Goal: Information Seeking & Learning: Learn about a topic

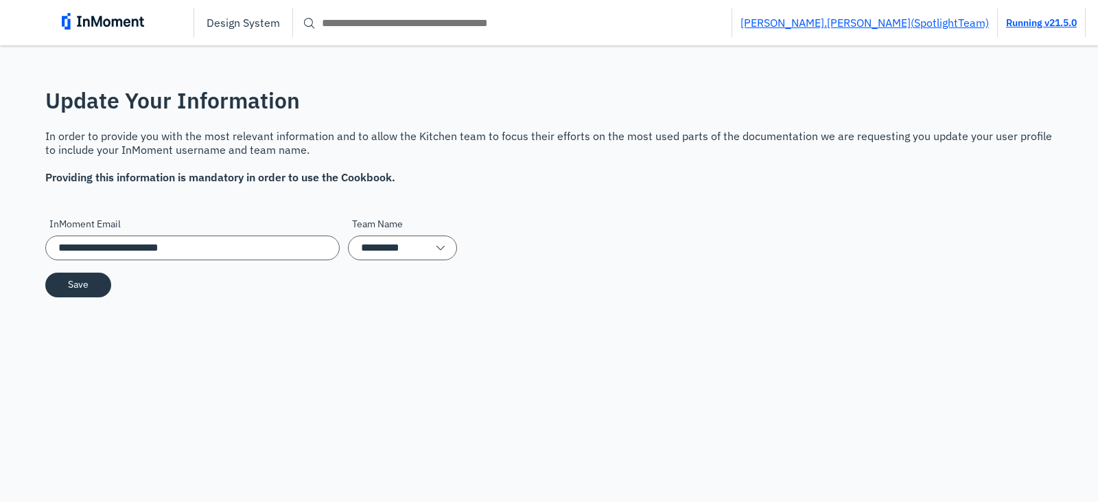
click at [133, 15] on img at bounding box center [103, 21] width 82 height 16
click at [278, 247] on input "**********" at bounding box center [192, 247] width 294 height 25
click at [361, 250] on input "*********" at bounding box center [402, 247] width 109 height 25
click at [96, 290] on button "Save" at bounding box center [78, 284] width 65 height 24
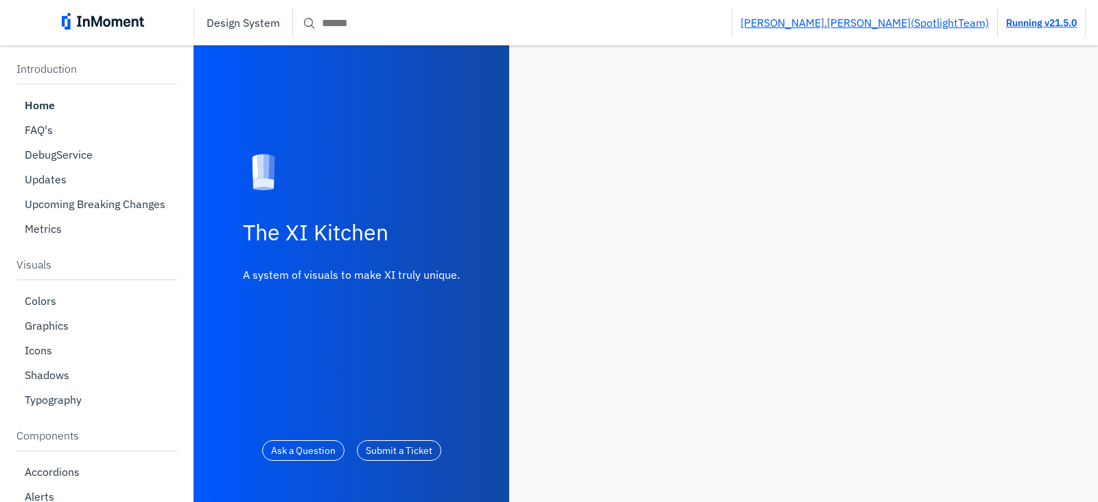
click at [366, 21] on input "Search" at bounding box center [512, 22] width 439 height 25
paste input "**********"
type input "*******"
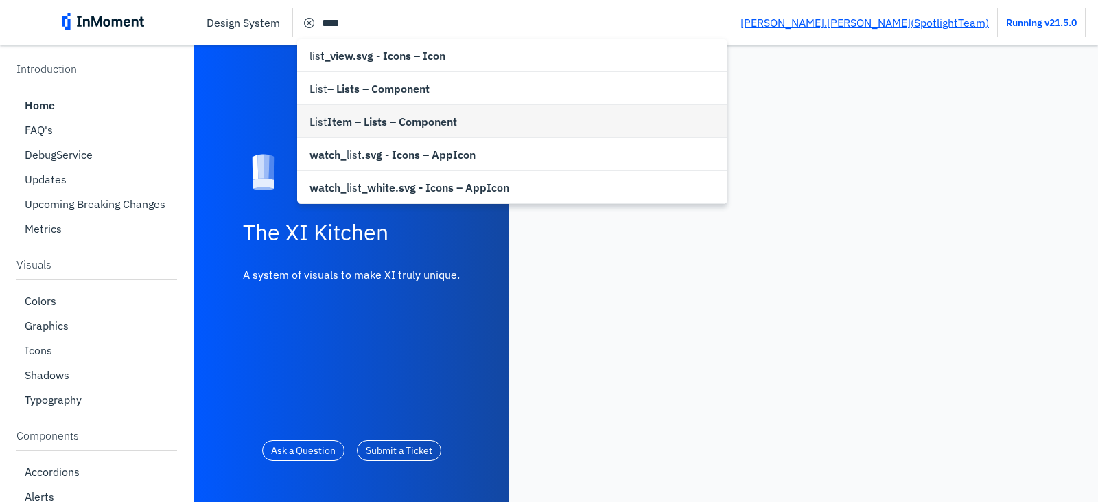
type input "**********"
click at [365, 111] on div "List Item – Lists – Component" at bounding box center [512, 121] width 430 height 33
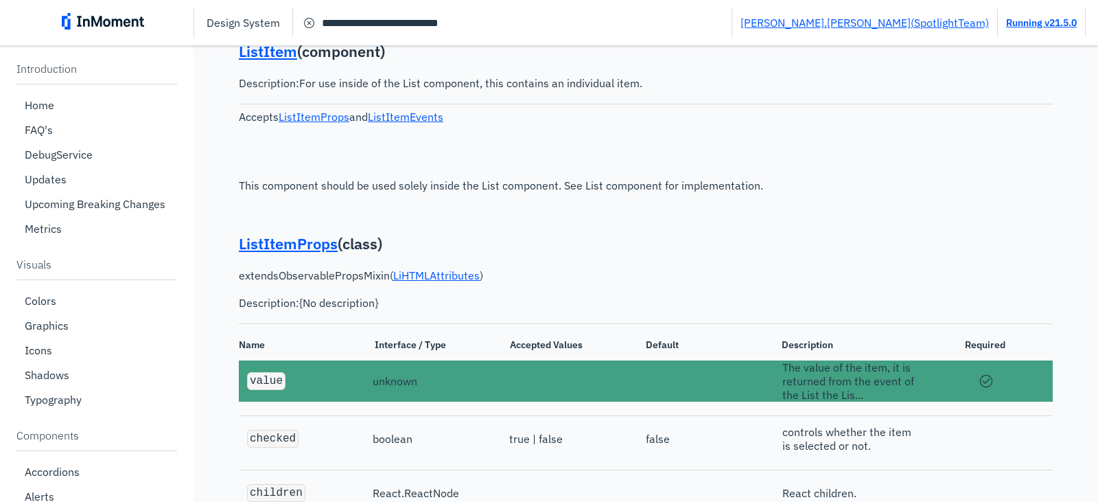
scroll to position [3077, 0]
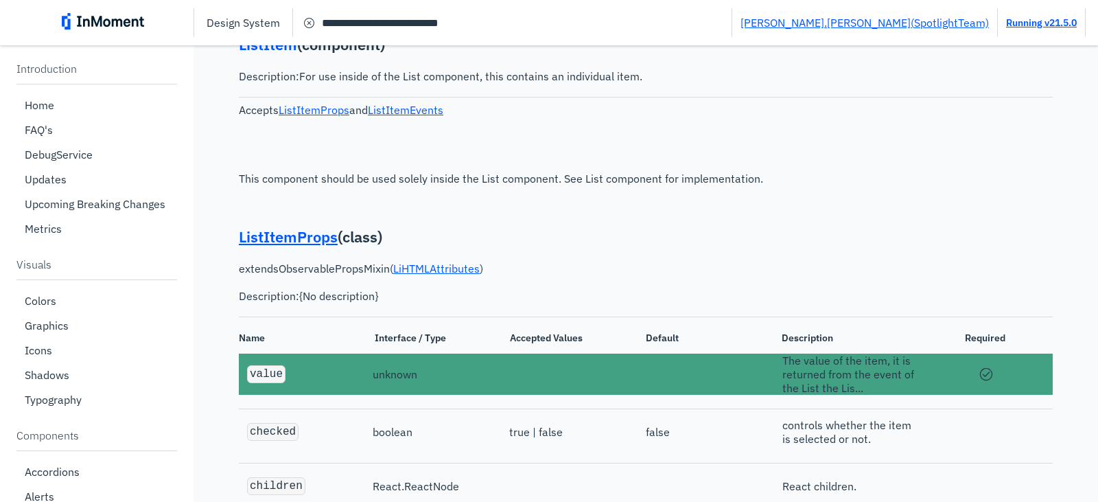
click at [272, 54] on link "ListItem" at bounding box center [268, 44] width 58 height 20
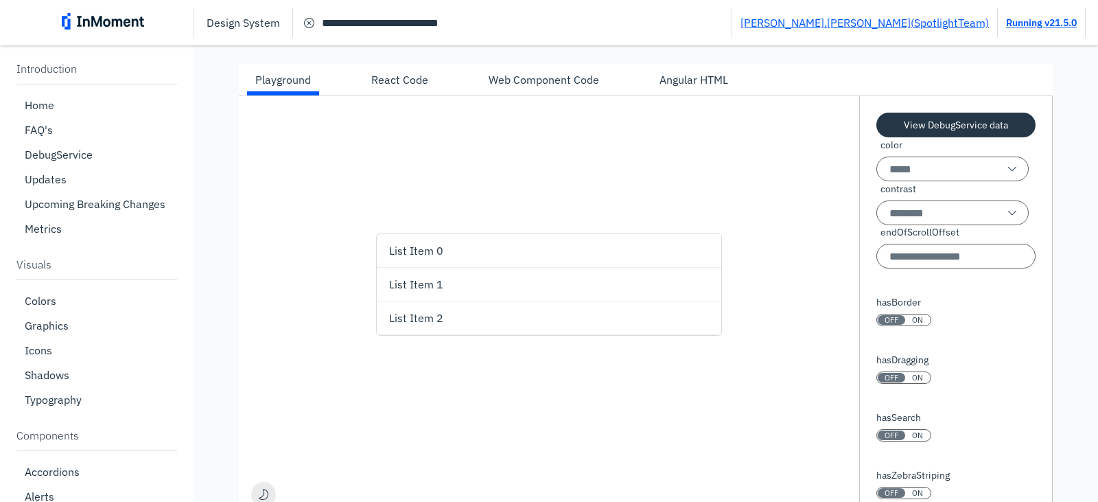
scroll to position [380, 0]
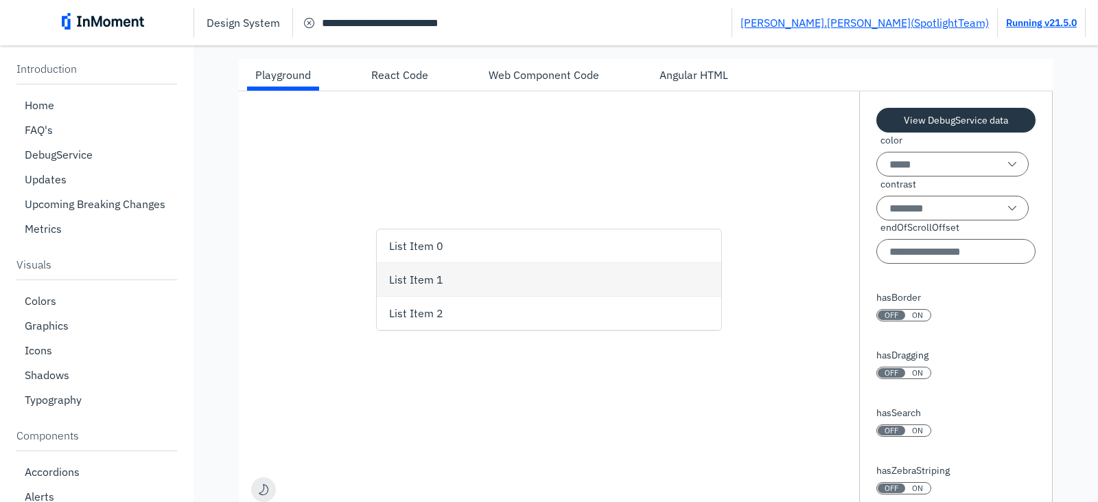
click at [471, 271] on div "List Item 1" at bounding box center [551, 279] width 324 height 33
click at [476, 243] on div "List Item 0" at bounding box center [551, 245] width 324 height 33
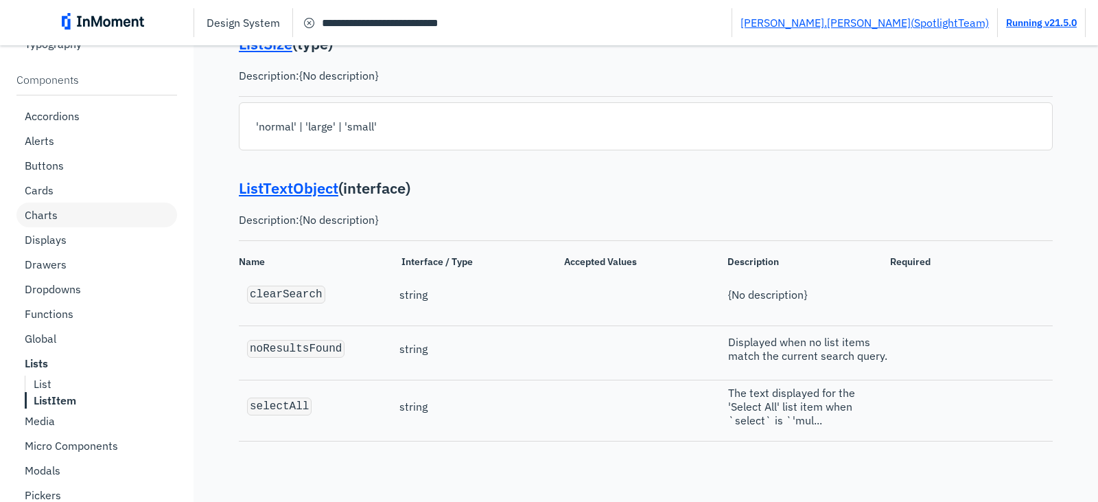
scroll to position [480, 0]
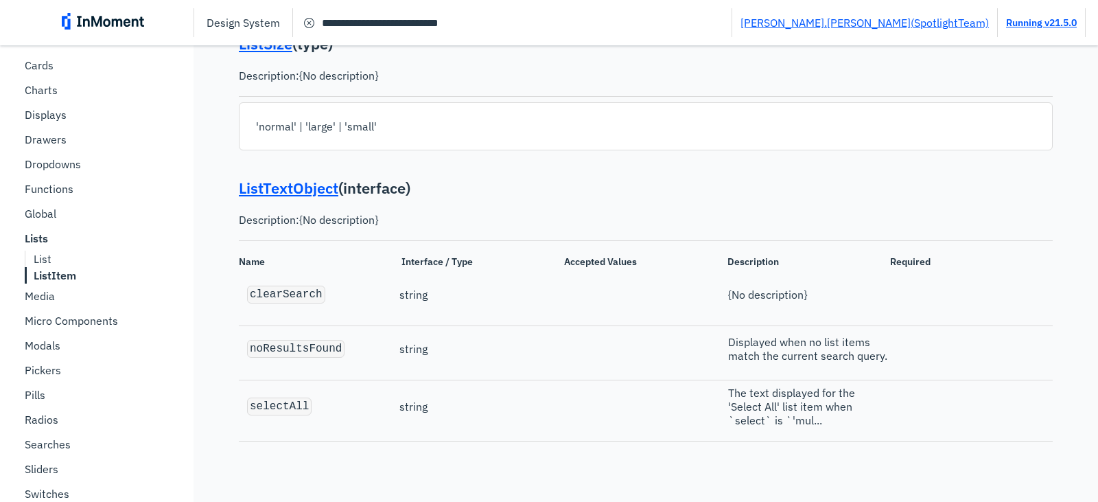
click at [54, 275] on b "ListItem" at bounding box center [55, 275] width 43 height 14
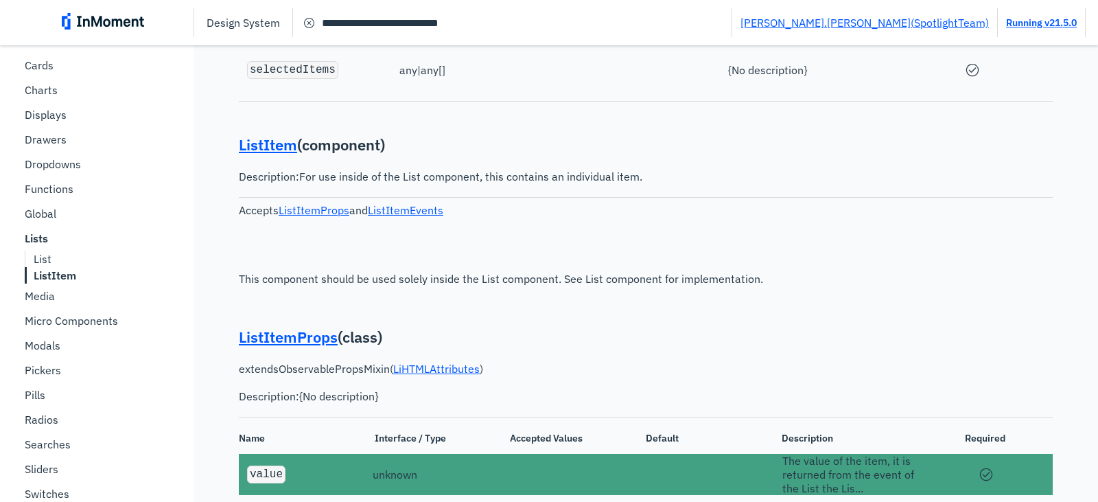
scroll to position [2939, 0]
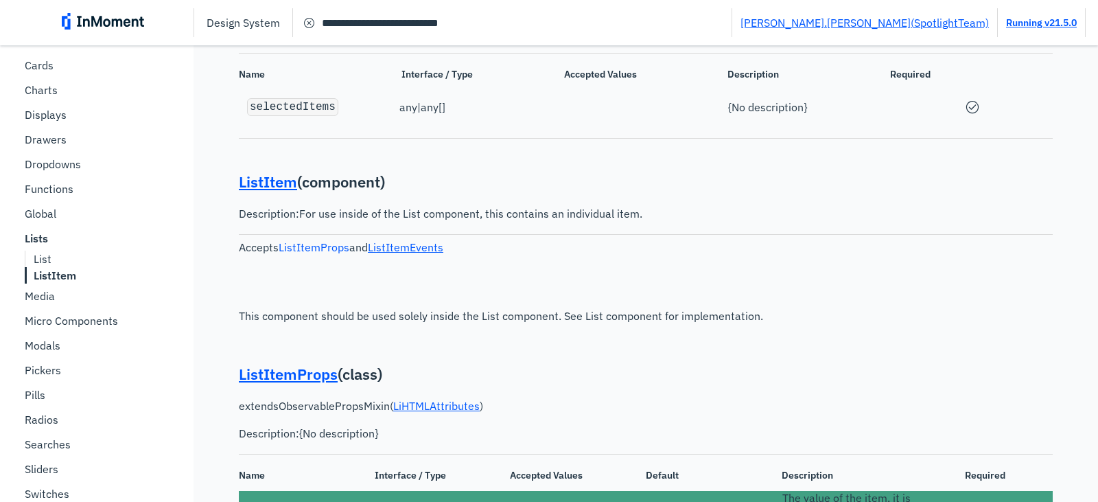
click at [325, 254] on link "ListItemProps" at bounding box center [314, 247] width 71 height 14
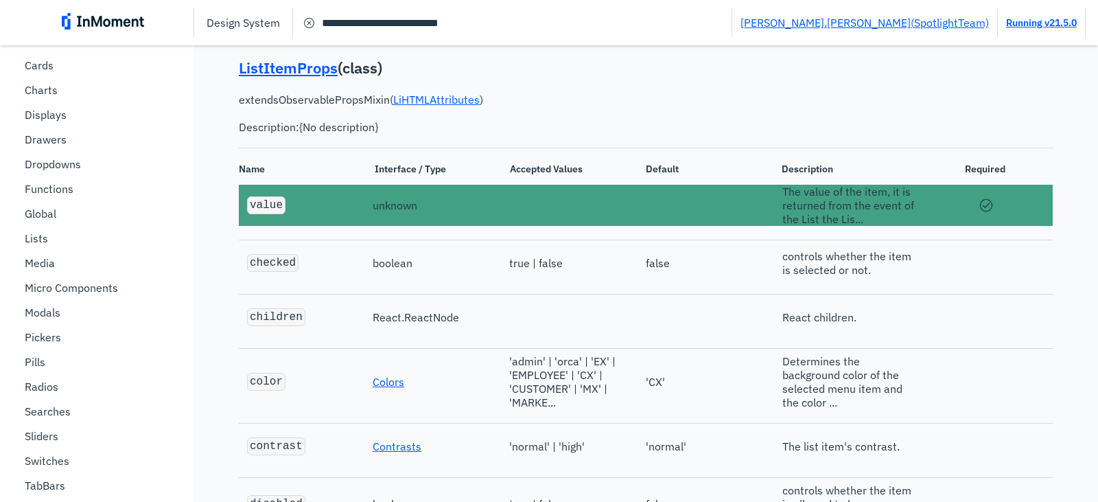
scroll to position [3249, 0]
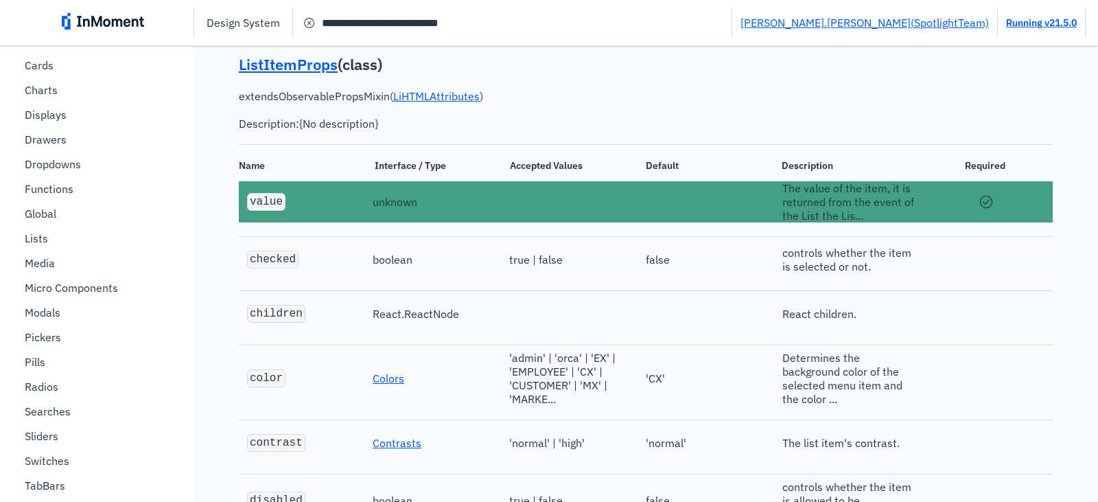
click at [622, 277] on div "checked boolean true | false false controls whether the item is selected or not." at bounding box center [646, 259] width 814 height 34
click at [804, 128] on p "extends ObservablePropsMixin ( LiHTMLAttributes ) Description: {No description}" at bounding box center [646, 109] width 814 height 41
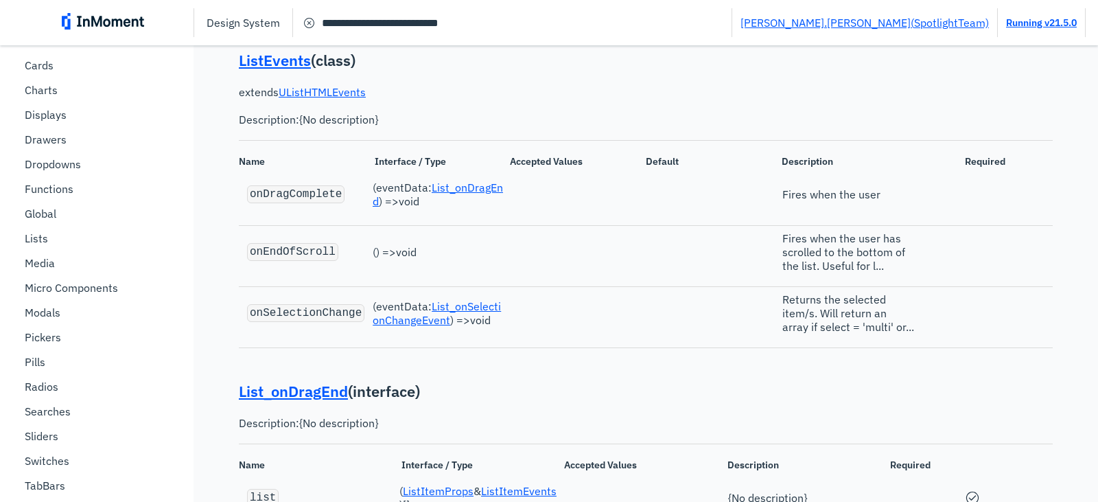
scroll to position [335, 0]
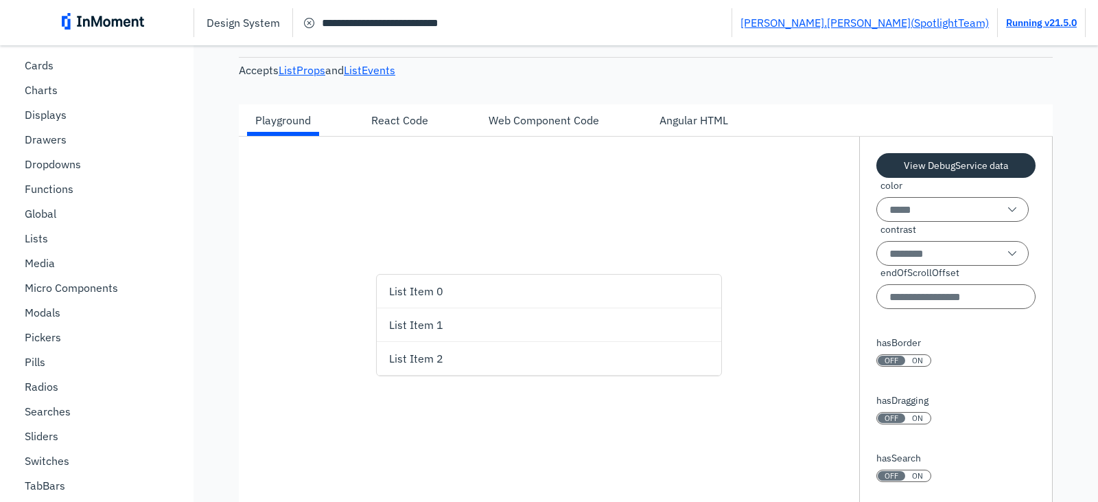
click at [829, 90] on div "List ( component ) Description: Displays a list of items in a pretty way. Accep…" at bounding box center [646, 280] width 814 height 598
click at [660, 117] on div "Angular HTML" at bounding box center [694, 120] width 69 height 16
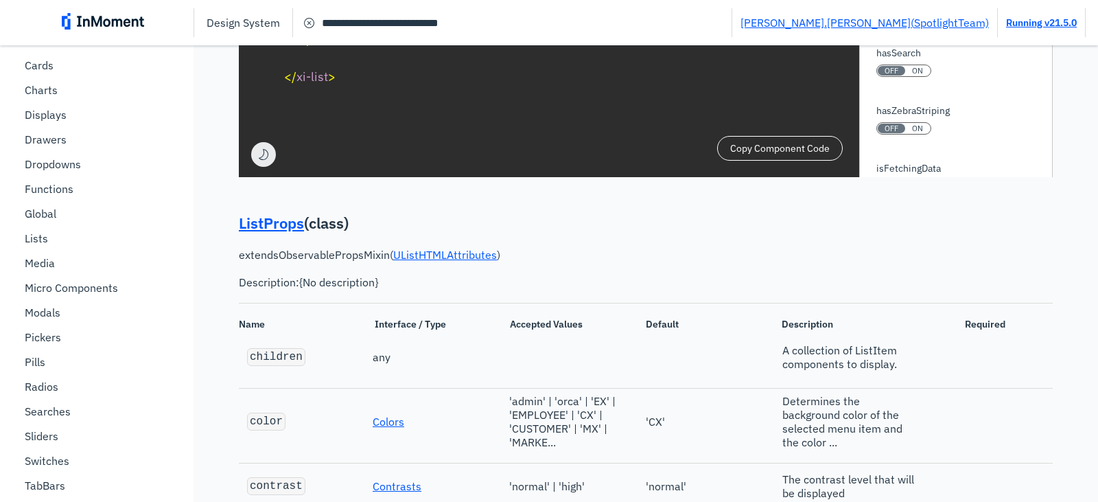
scroll to position [722, 0]
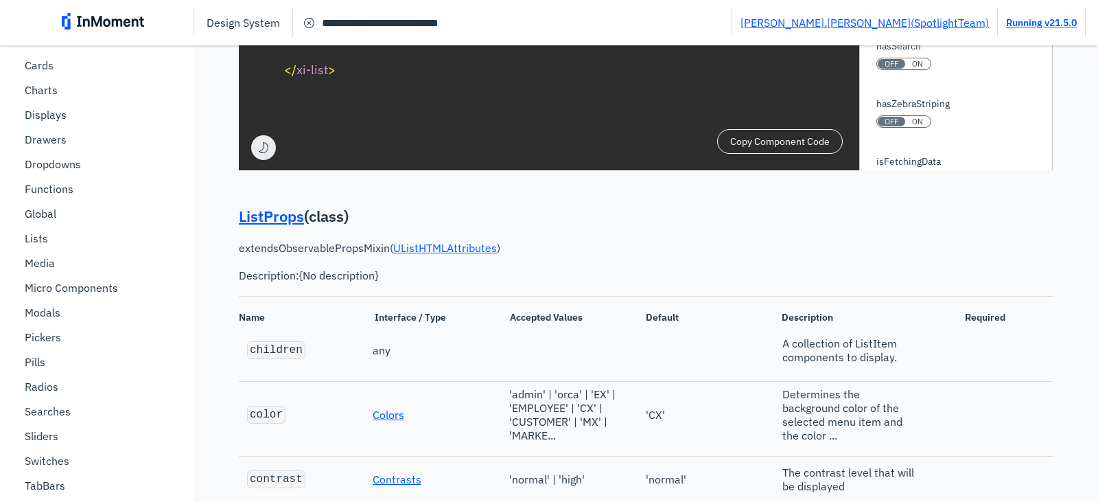
click at [602, 225] on p "ListProps ( class )" at bounding box center [646, 216] width 814 height 21
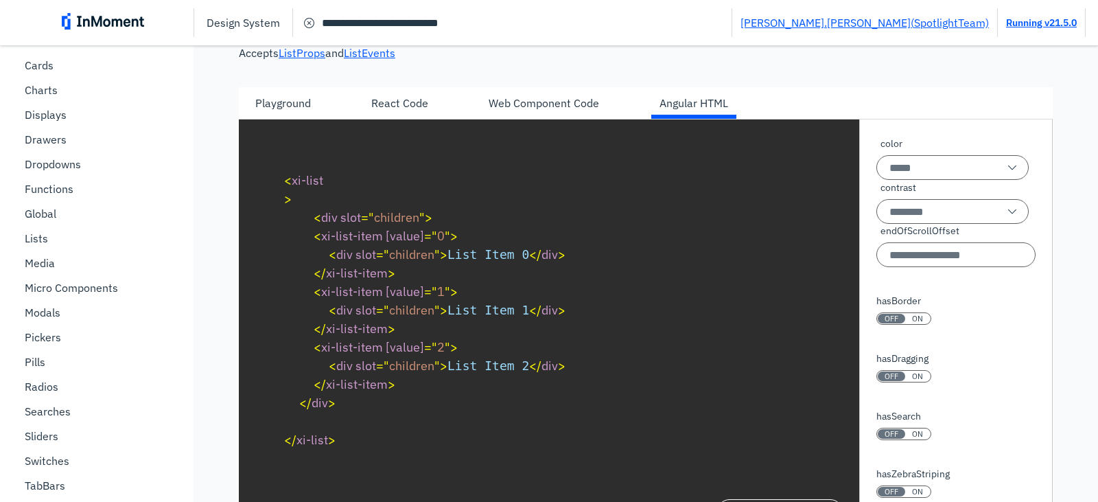
scroll to position [379, 0]
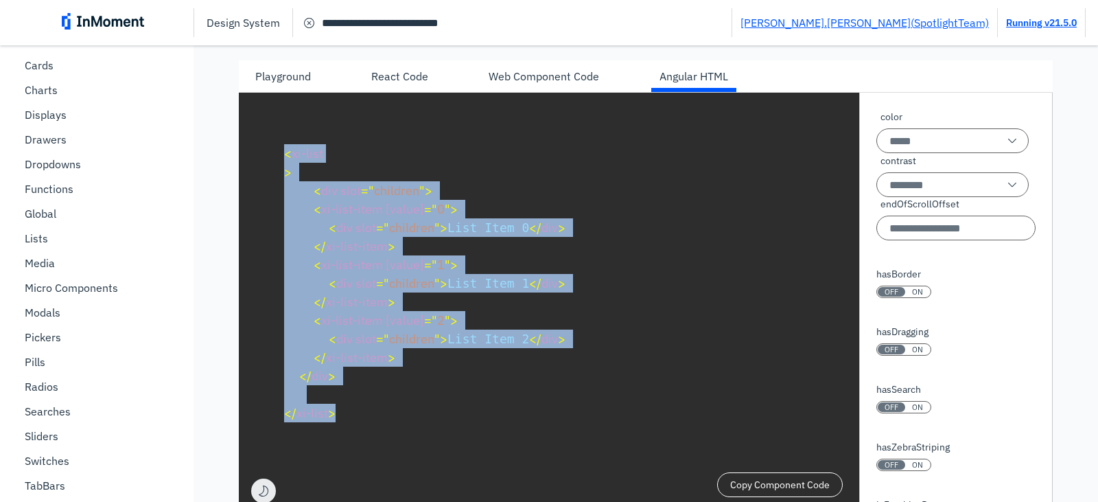
drag, startPoint x: 341, startPoint y: 422, endPoint x: 284, endPoint y: 159, distance: 269.6
click at [284, 159] on pre "< xi-list > < div slot = " children " > < xi-list-item [value] = " 0 " > < div …" at bounding box center [646, 283] width 748 height 303
copy code "< xi-list > < div slot = " children " > < xi-list-item [value] = " 0 " > < div …"
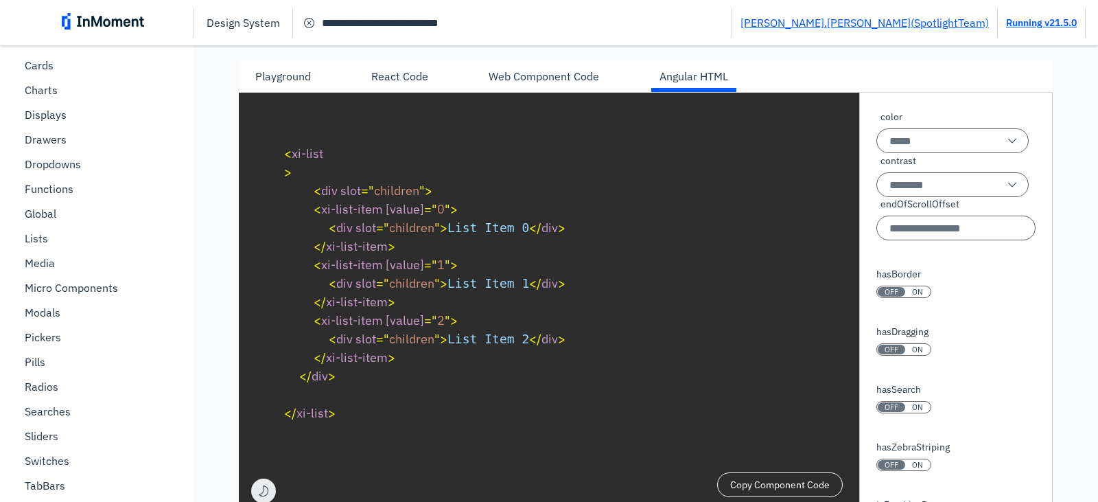
click at [902, 58] on div "**********" at bounding box center [646, 236] width 814 height 598
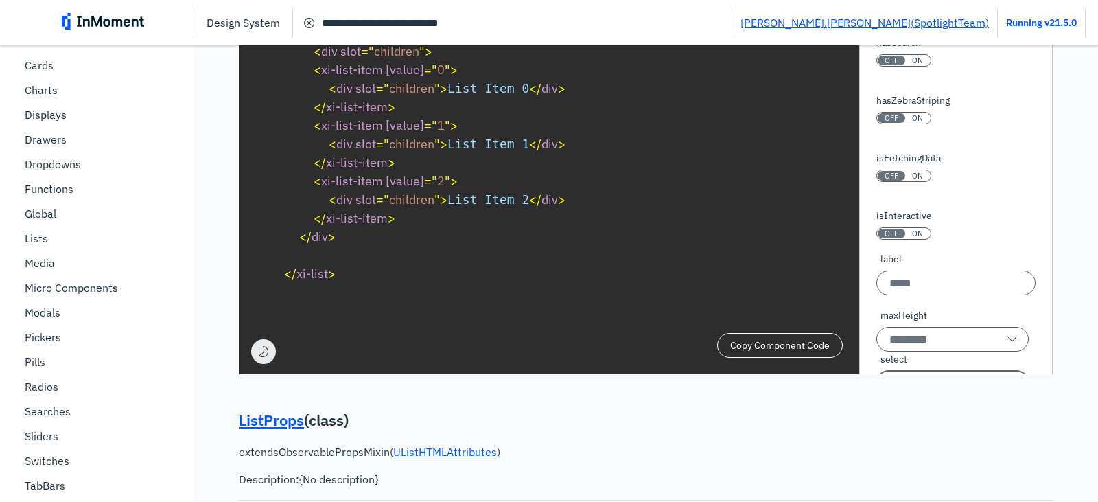
scroll to position [480, 0]
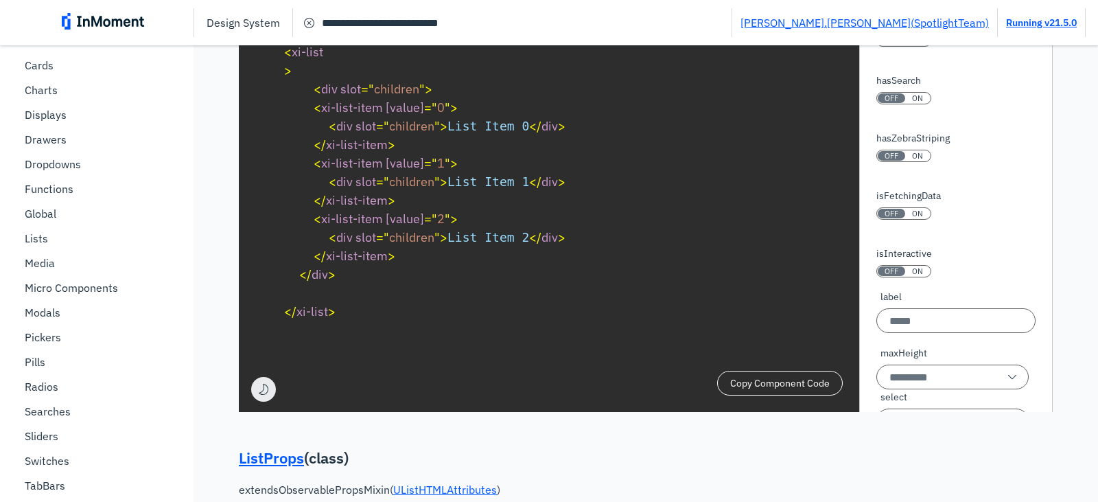
click at [912, 274] on span "ON" at bounding box center [917, 271] width 11 height 10
type textarea "**********"
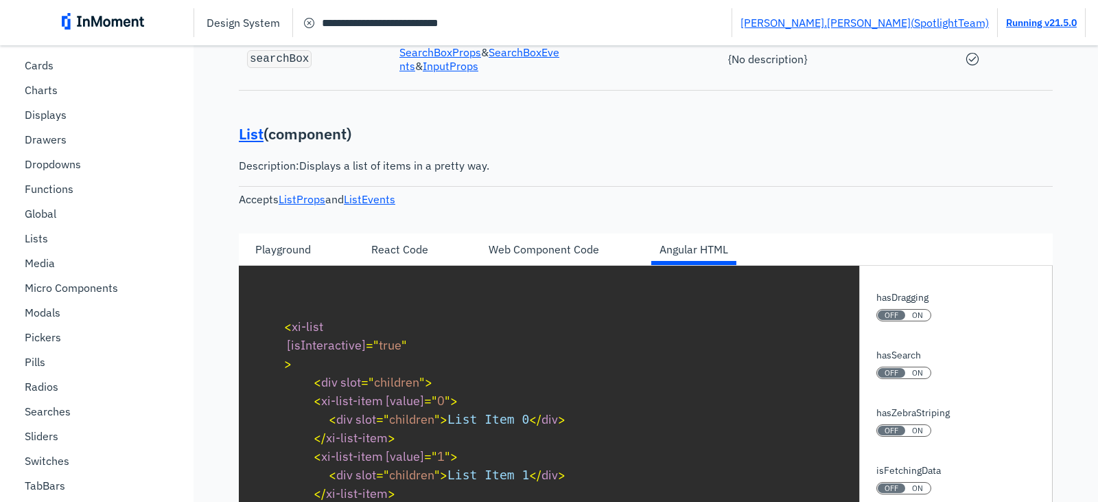
click at [288, 250] on div "Playground" at bounding box center [283, 249] width 56 height 16
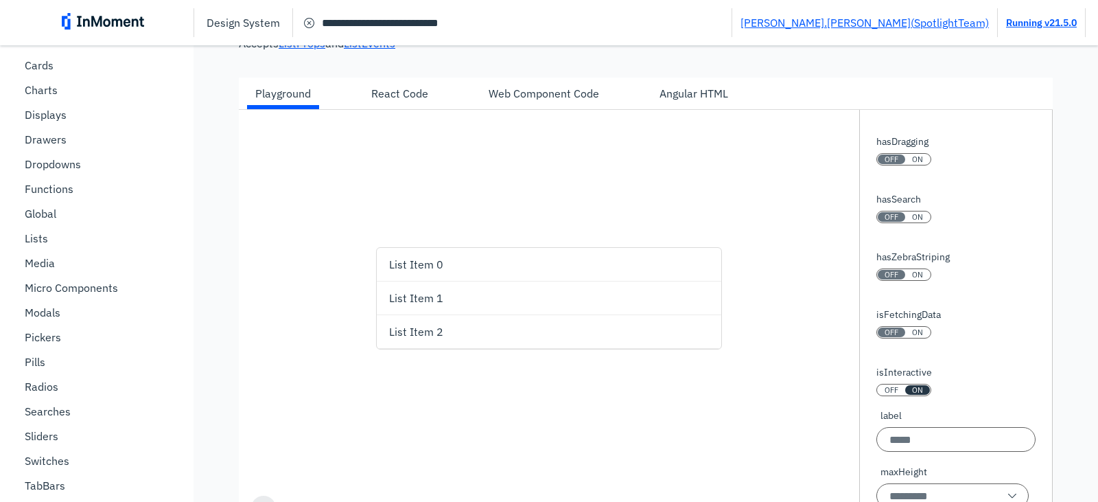
scroll to position [412, 0]
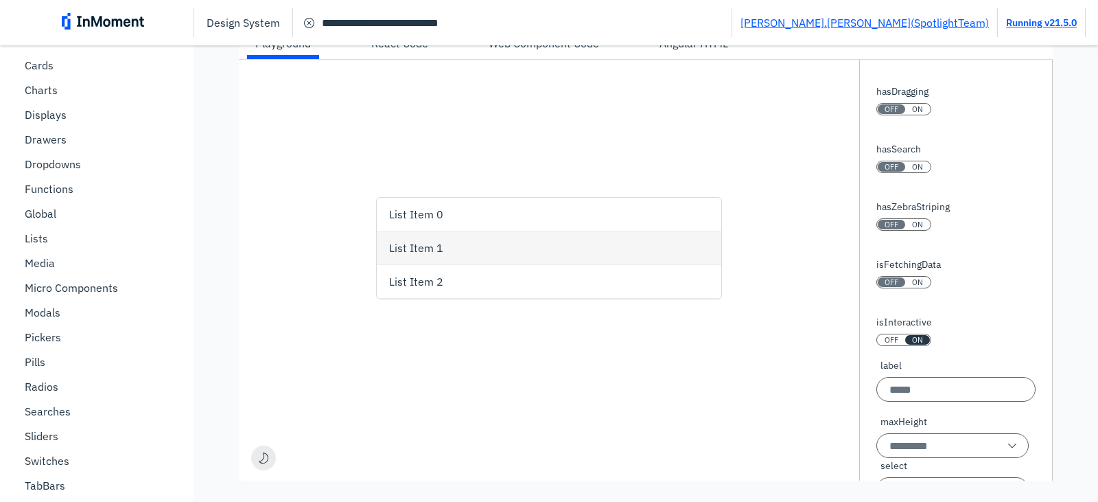
click at [466, 247] on div "List Item 1" at bounding box center [551, 247] width 324 height 33
click at [493, 277] on div "List Item 2" at bounding box center [551, 281] width 324 height 33
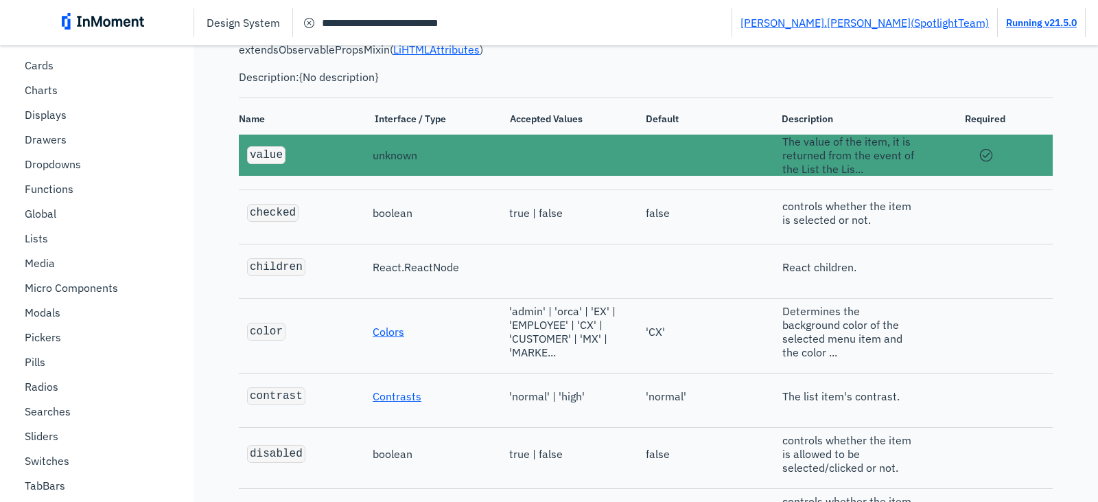
scroll to position [3294, 0]
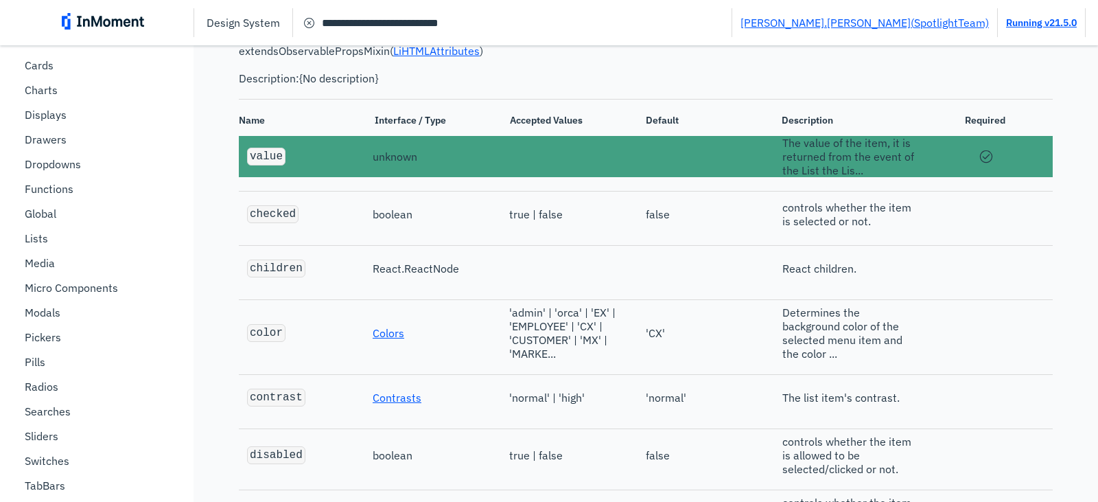
drag, startPoint x: 334, startPoint y: 183, endPoint x: 338, endPoint y: 194, distance: 11.1
click at [336, 174] on div "value" at bounding box center [306, 156] width 134 height 34
click at [340, 231] on div "checked" at bounding box center [306, 214] width 134 height 34
click at [977, 167] on span "circle check icon" at bounding box center [986, 156] width 21 height 21
click at [939, 246] on hr at bounding box center [646, 245] width 814 height 1
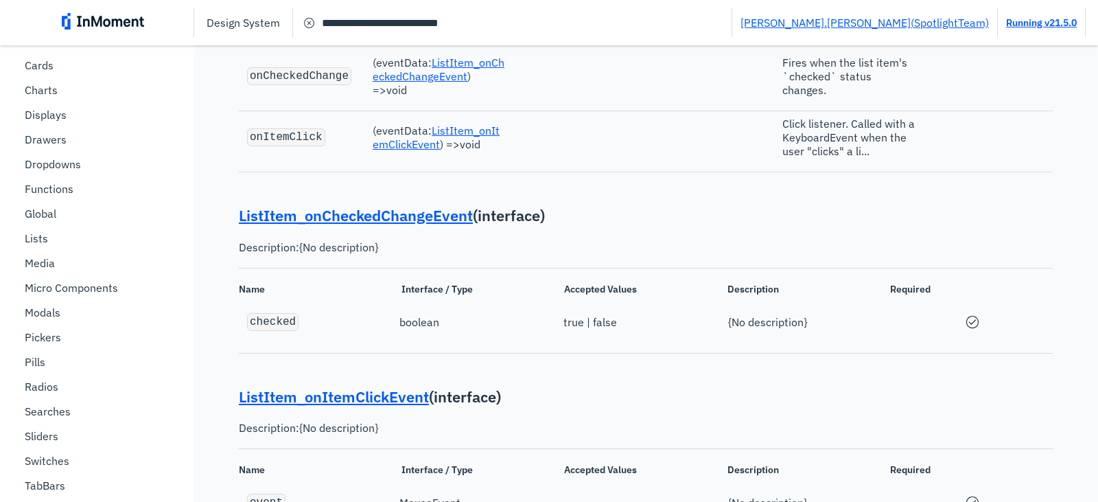
scroll to position [4201, 0]
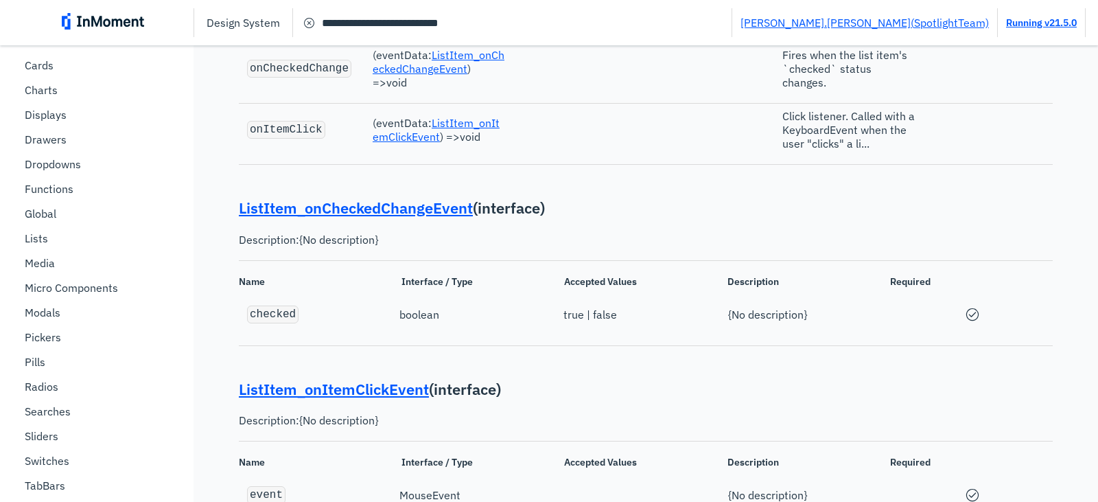
click at [279, 320] on code "checked" at bounding box center [273, 314] width 46 height 12
copy code "checked"
click at [431, 218] on link "ListItem_onCheckedChangeEvent" at bounding box center [356, 208] width 234 height 20
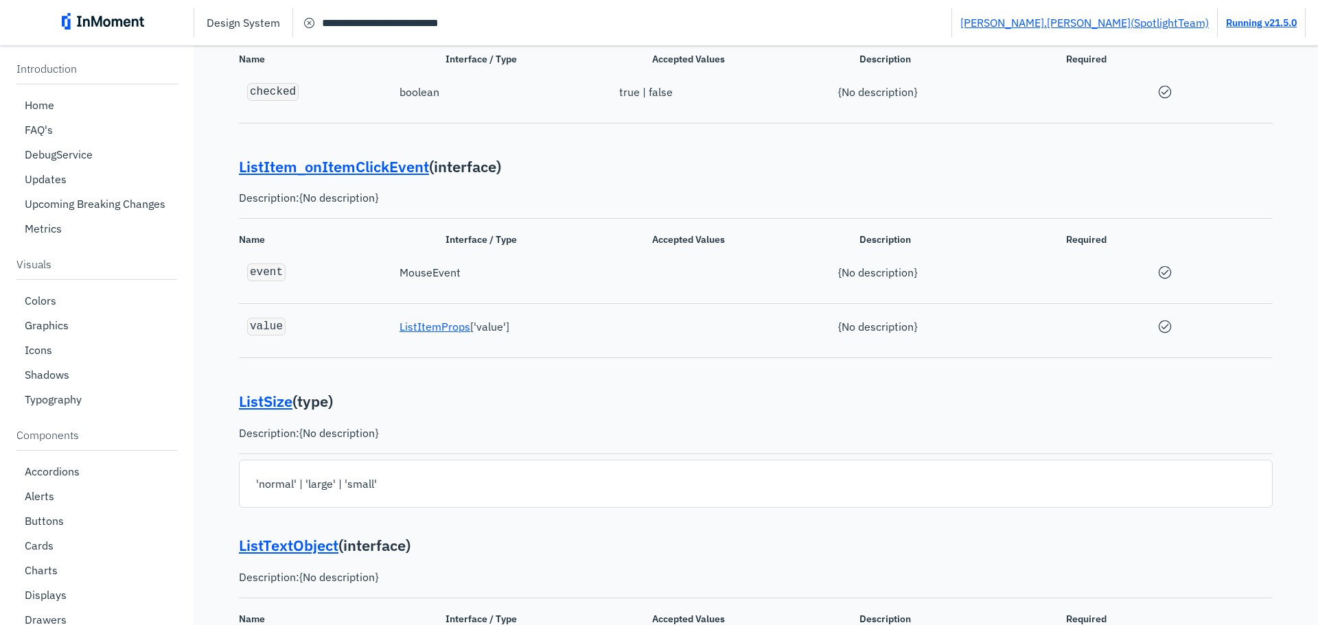
scroll to position [4334, 0]
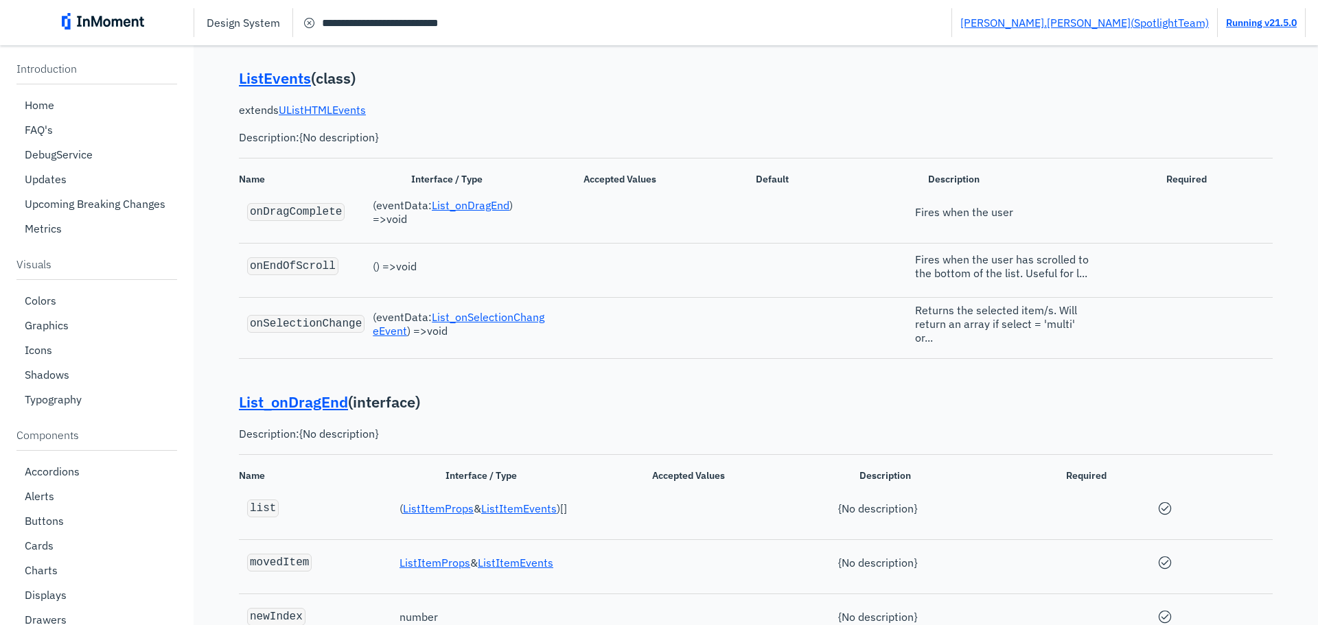
click at [309, 330] on code "onSelectionChange" at bounding box center [306, 324] width 112 height 12
copy code "onSelectionChange"
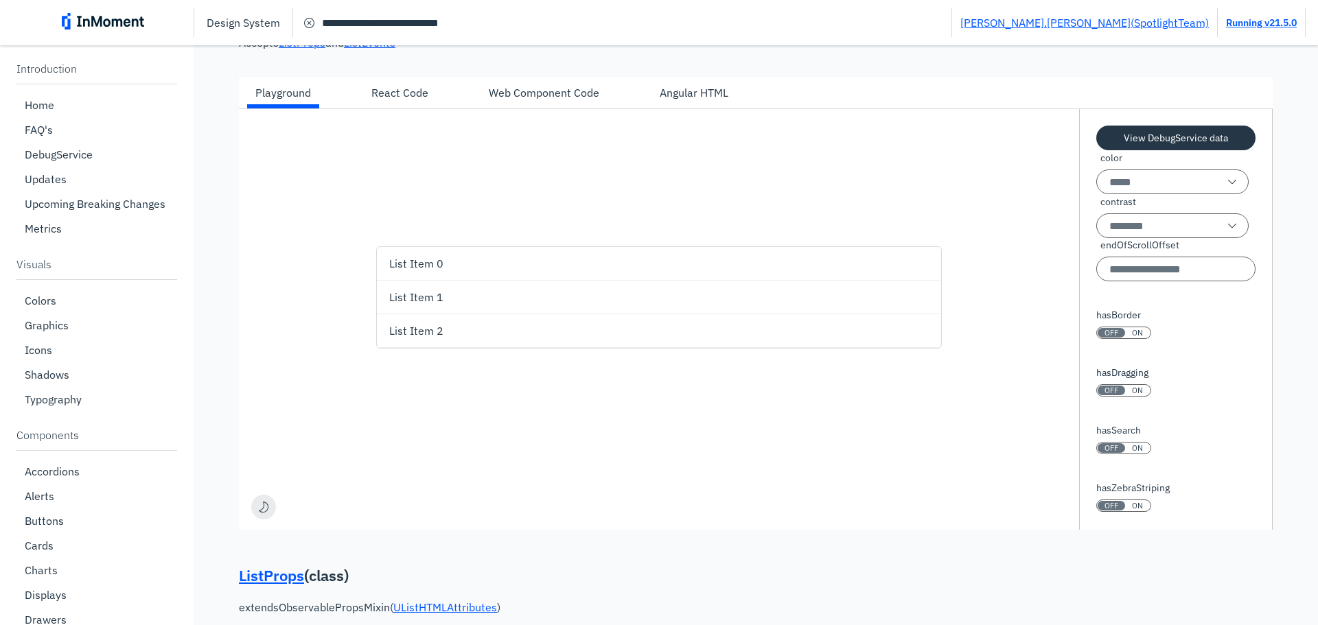
scroll to position [0, 0]
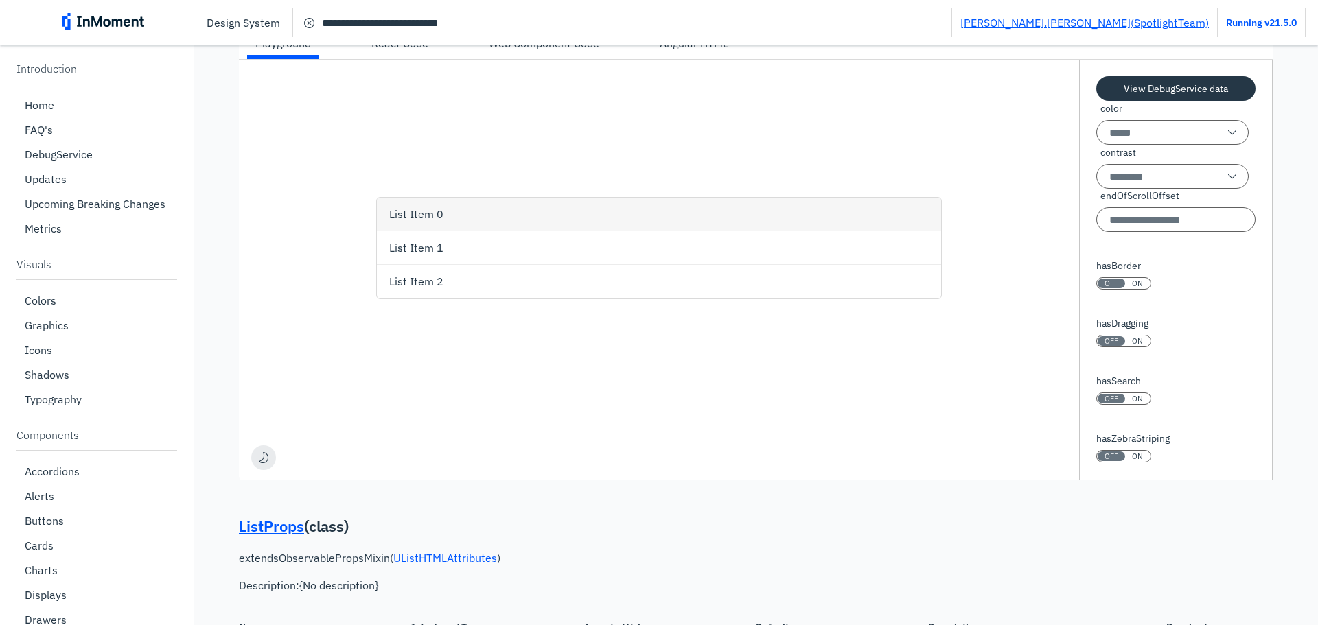
click at [581, 212] on div "List Item 0" at bounding box center [661, 214] width 544 height 33
type li "1"
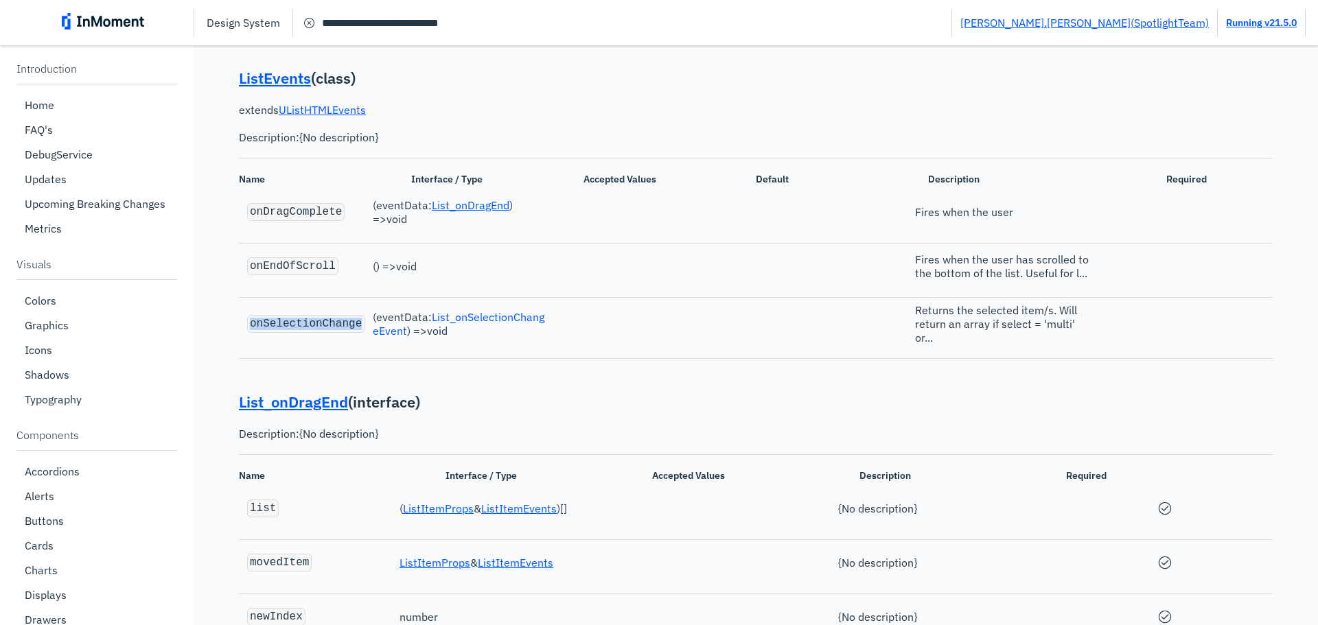
click at [482, 336] on link "List_onSelectionChangeEvent" at bounding box center [459, 323] width 172 height 27
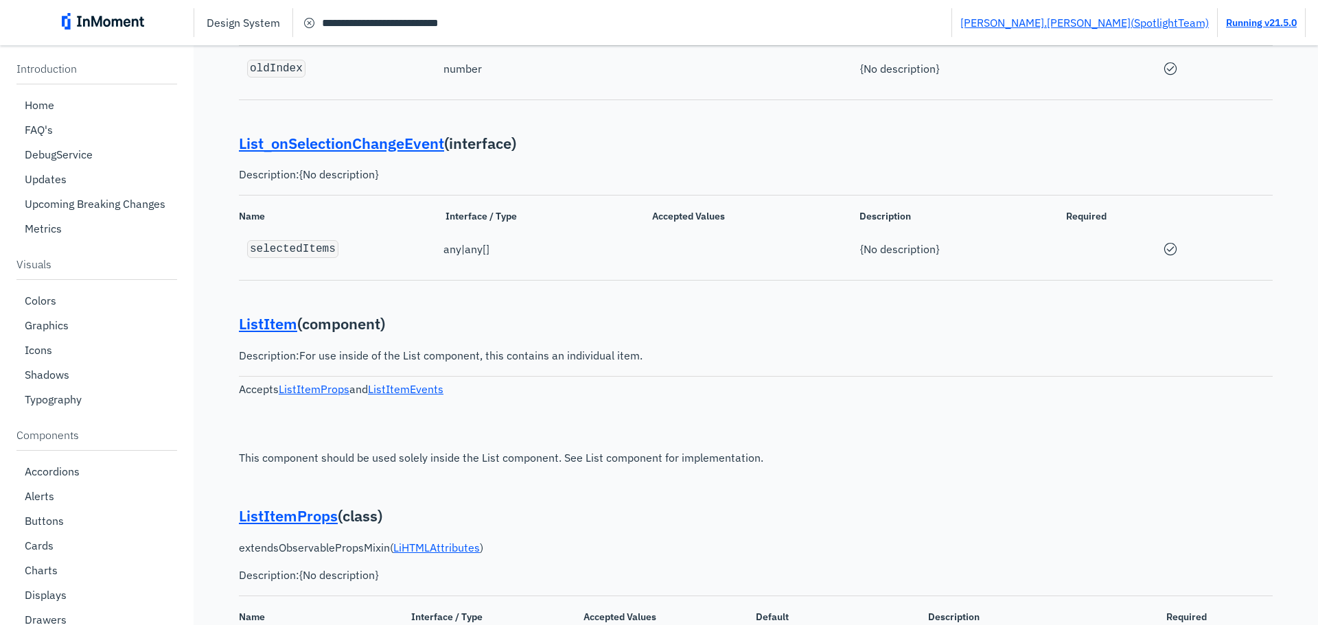
scroll to position [2681, 0]
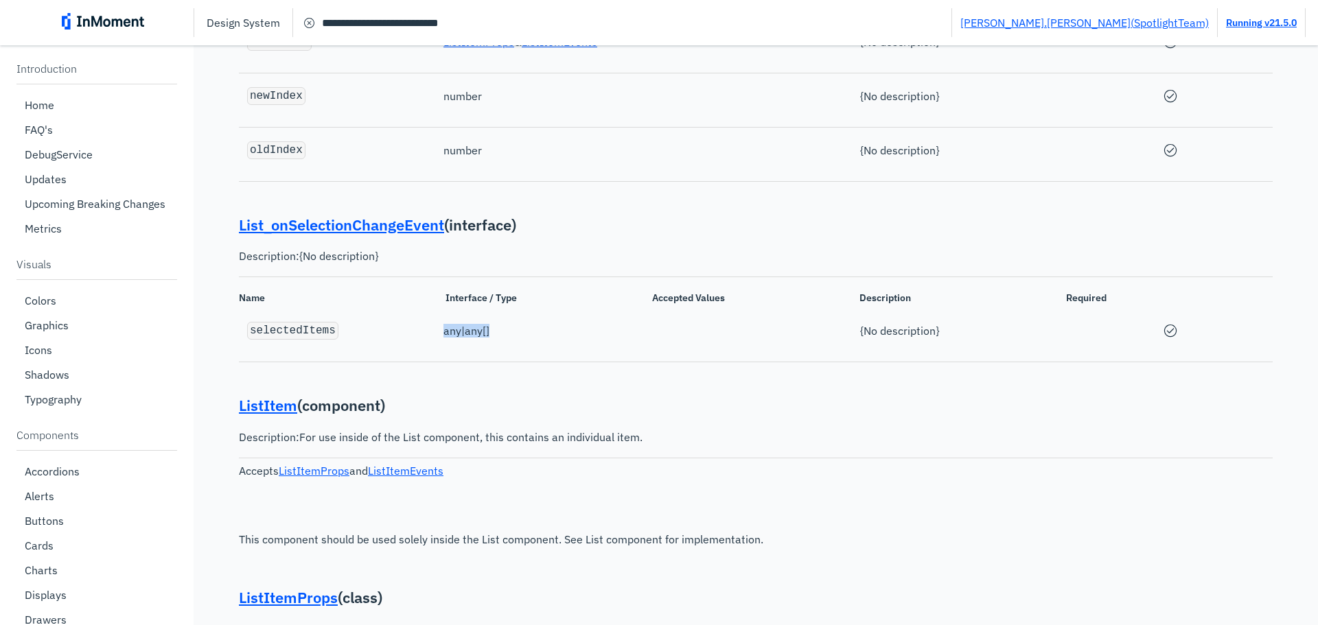
drag, startPoint x: 442, startPoint y: 345, endPoint x: 504, endPoint y: 344, distance: 62.5
click at [504, 344] on div "selectedItems any | any [] {No description}" at bounding box center [756, 331] width 1034 height 34
click at [786, 128] on hr at bounding box center [756, 127] width 1034 height 1
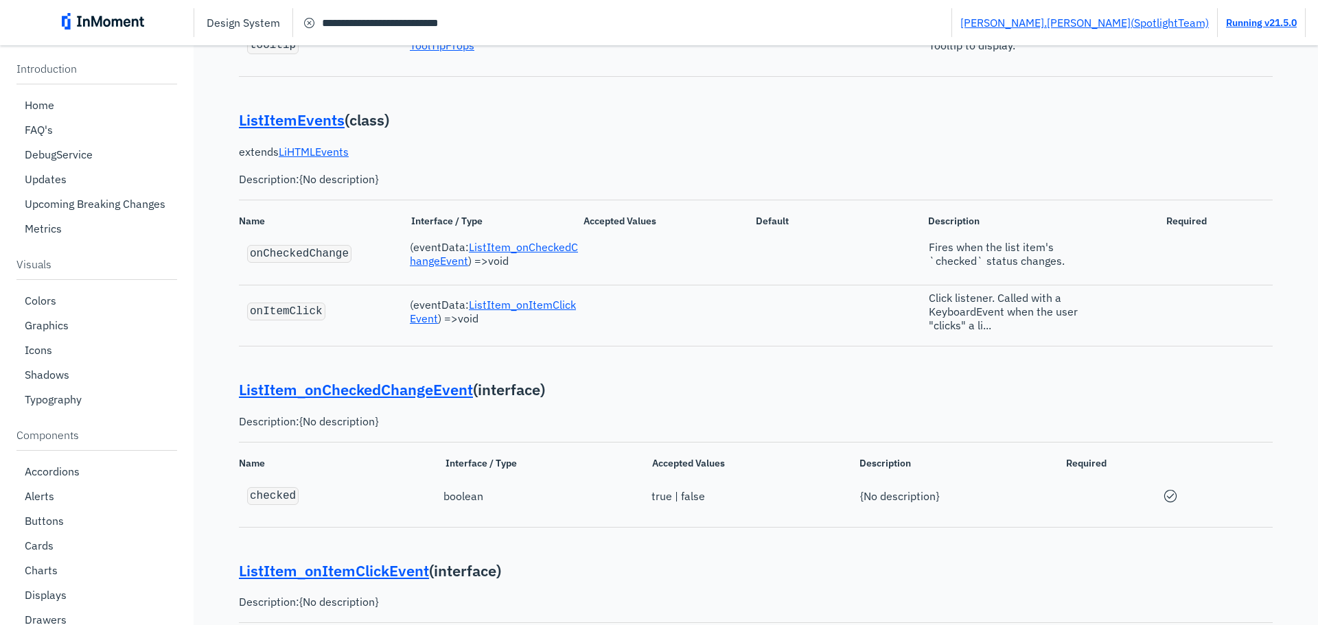
click at [317, 260] on code "onCheckedChange" at bounding box center [299, 254] width 99 height 12
copy code "onCheckedChange"
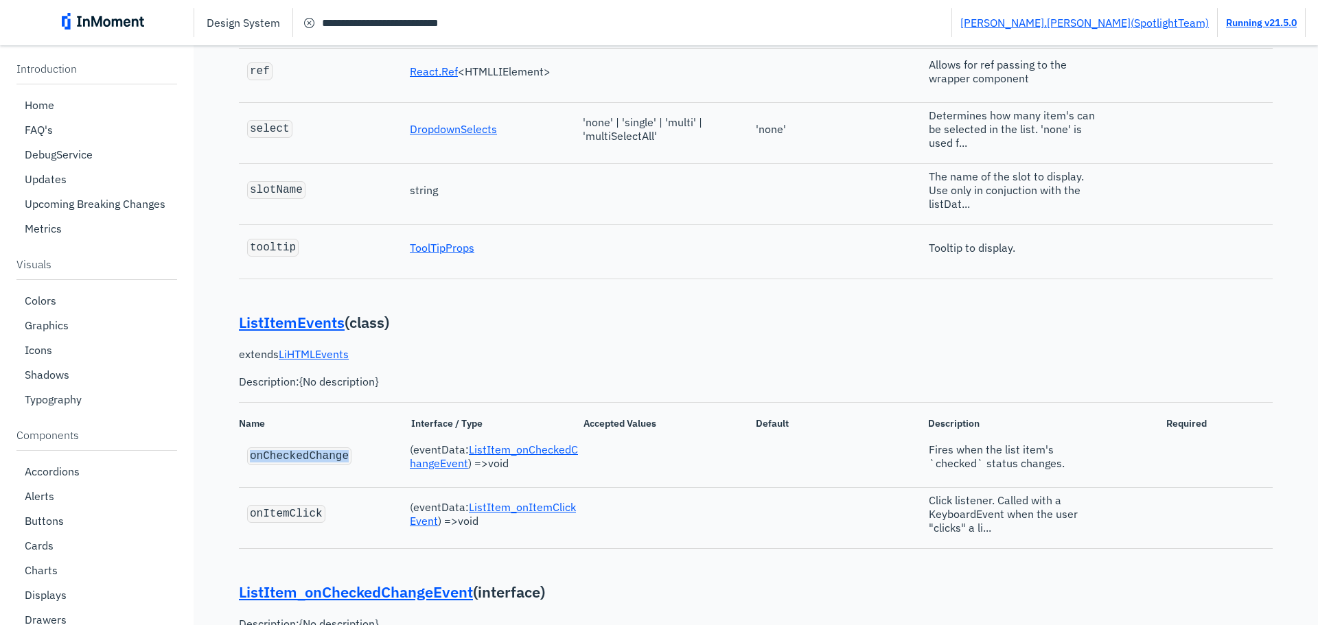
scroll to position [3745, 0]
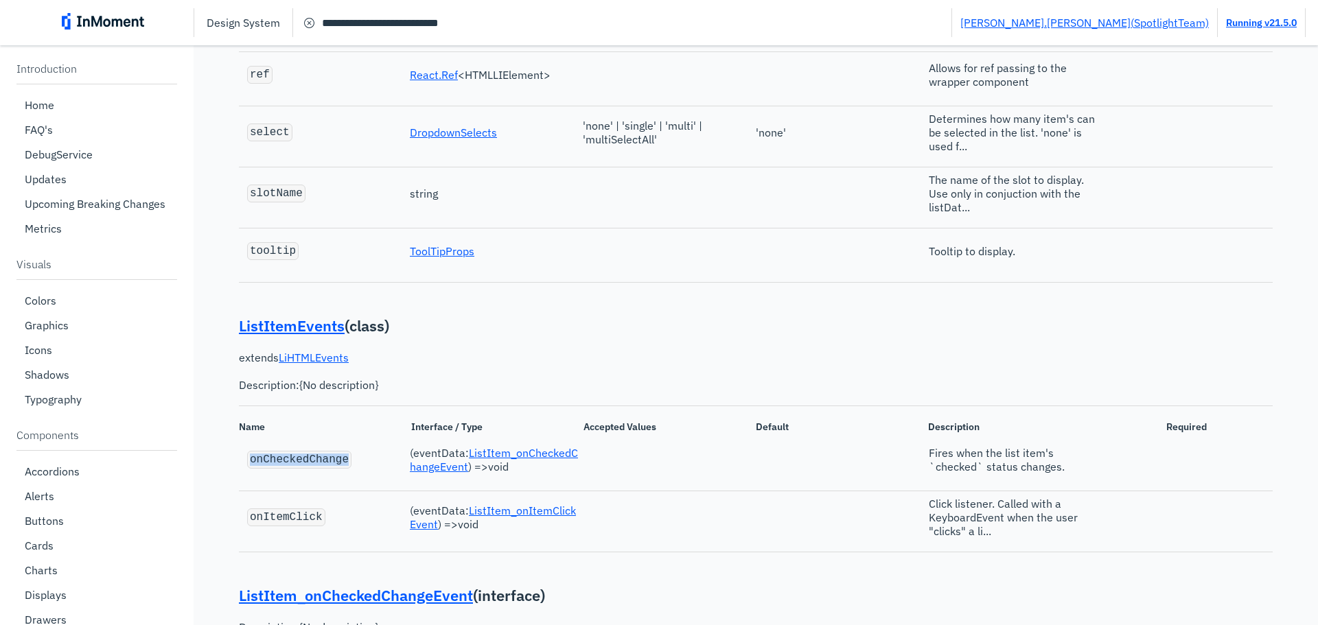
click at [318, 466] on code "onCheckedChange" at bounding box center [299, 460] width 99 height 12
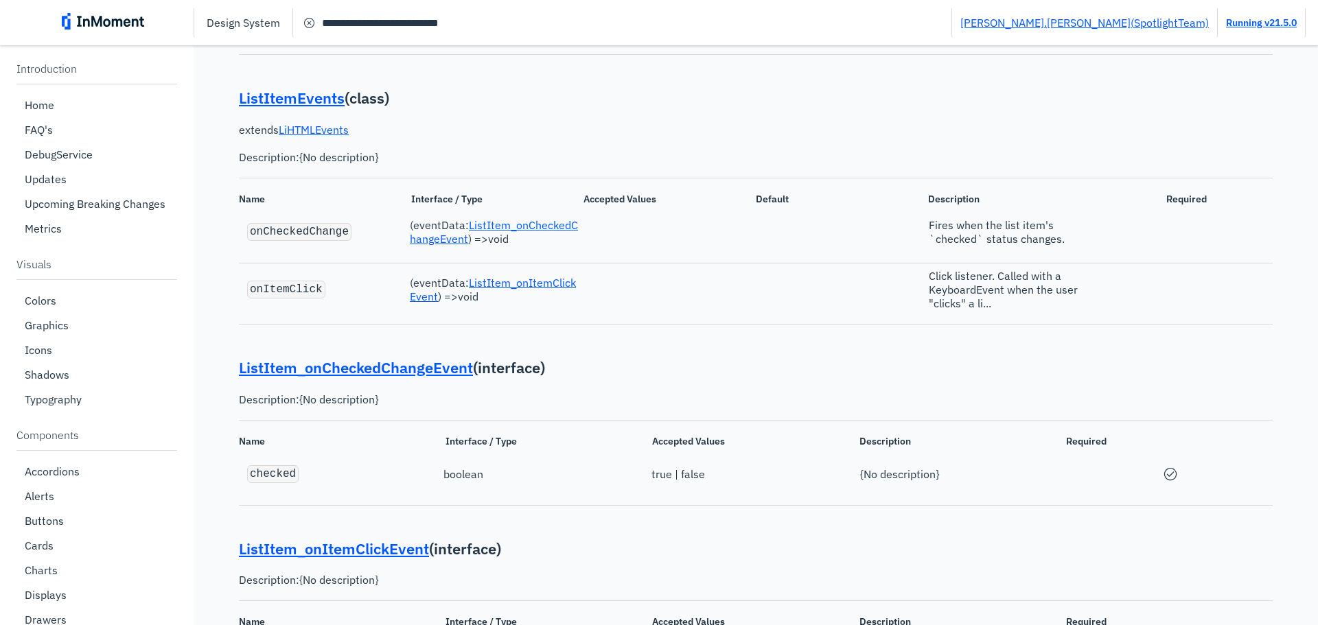
scroll to position [3855, 0]
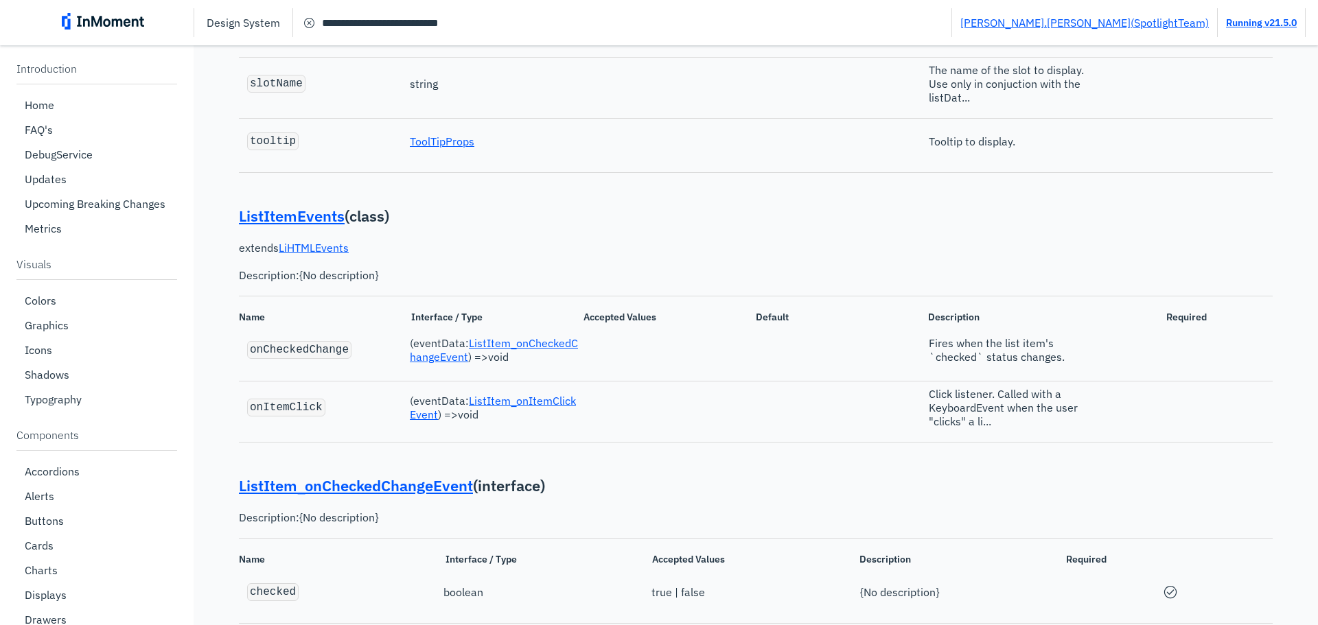
click at [706, 268] on p "extends LiHTMLEvents Description: {No description}" at bounding box center [756, 261] width 1034 height 41
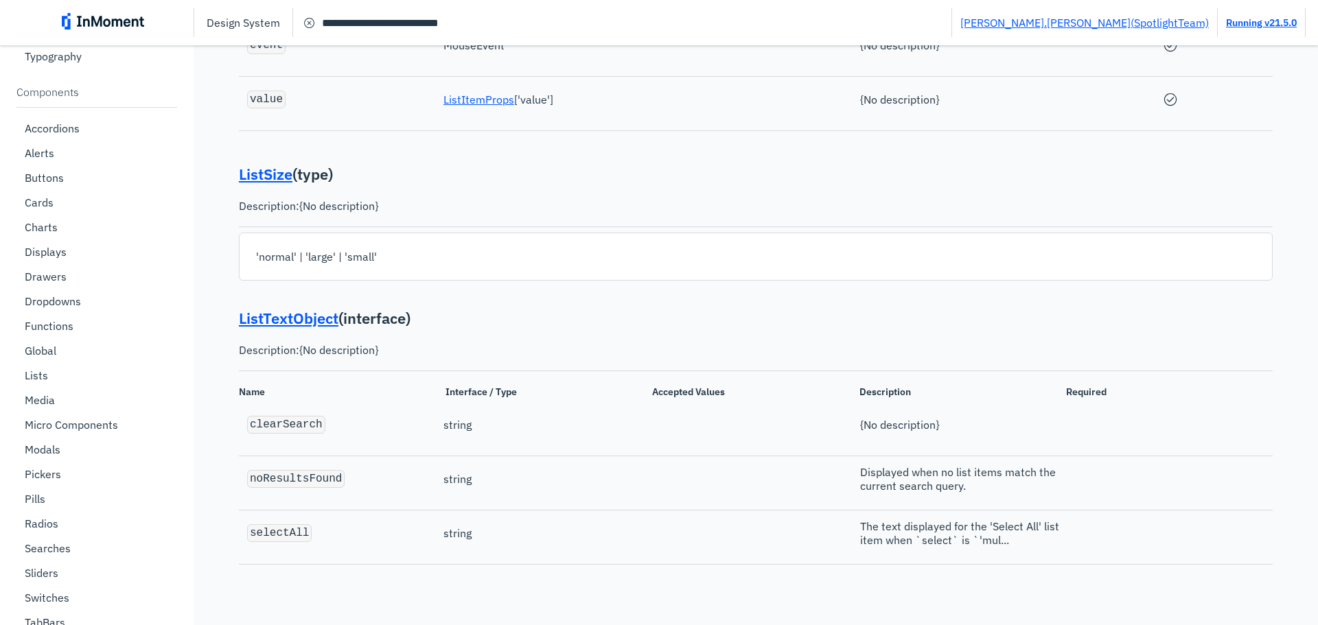
scroll to position [4610, 0]
click at [625, 452] on div "Name Interface / Type Accepted Values Description Required clearSearch string {…" at bounding box center [756, 471] width 1034 height 188
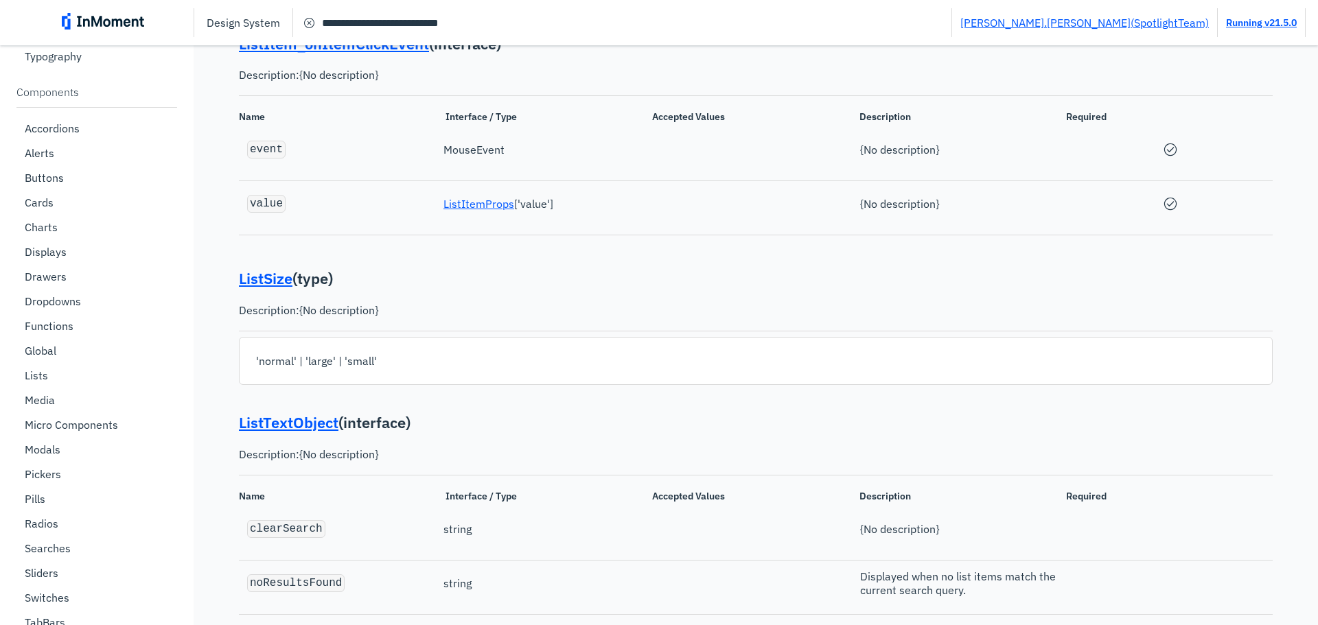
scroll to position [4472, 0]
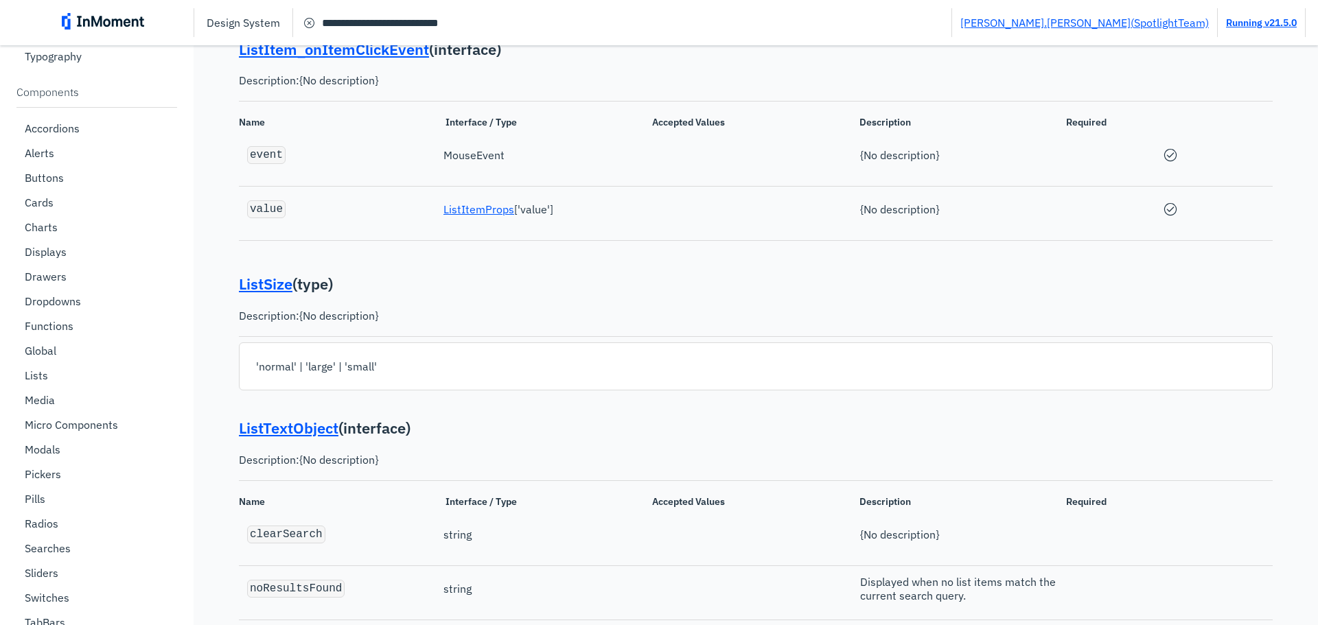
click at [896, 360] on div "ListSize ( type ) Description: {No description} 'normal' | 'large' | 'small'" at bounding box center [756, 332] width 1034 height 144
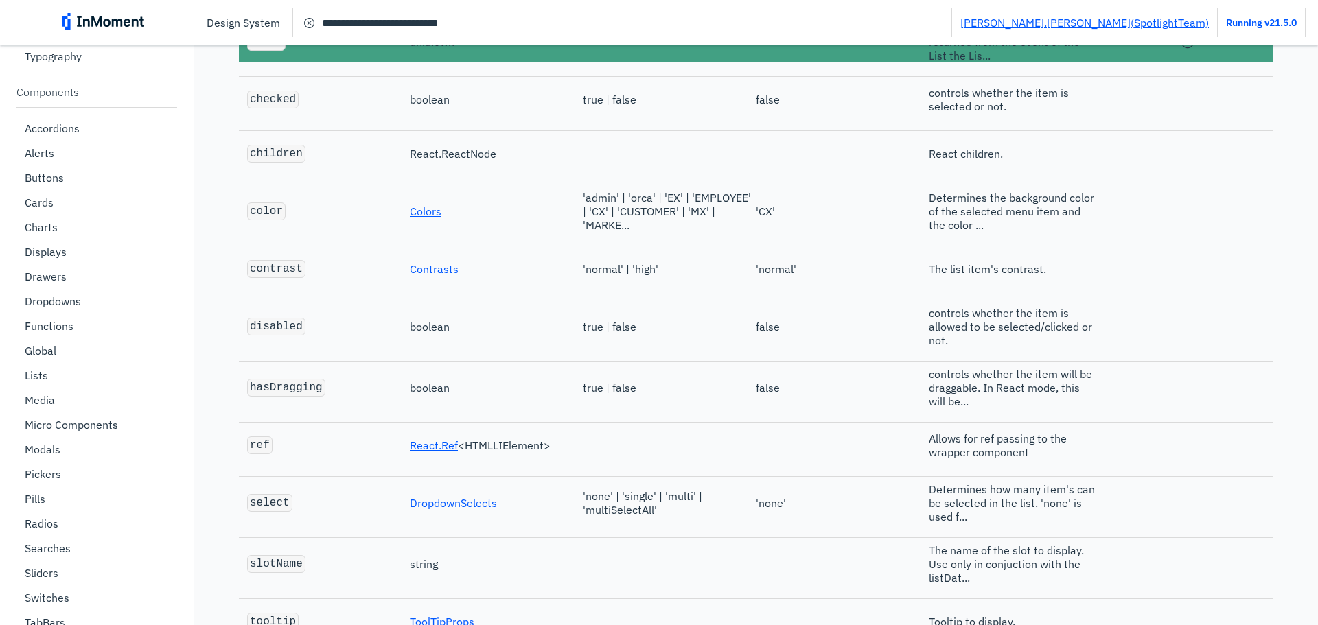
scroll to position [3031, 0]
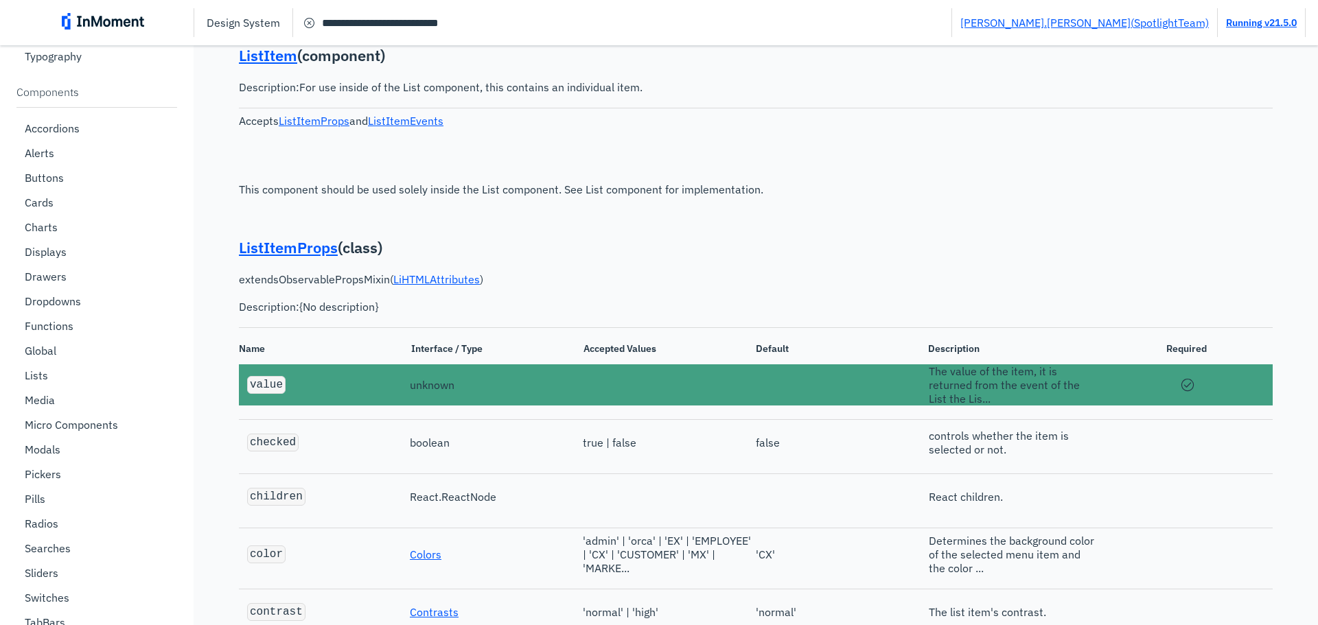
click at [638, 247] on div "ListItemProps ( class ) extends ObservablePropsMixin ( LiHTMLAttributes ) Descr…" at bounding box center [756, 620] width 1034 height 792
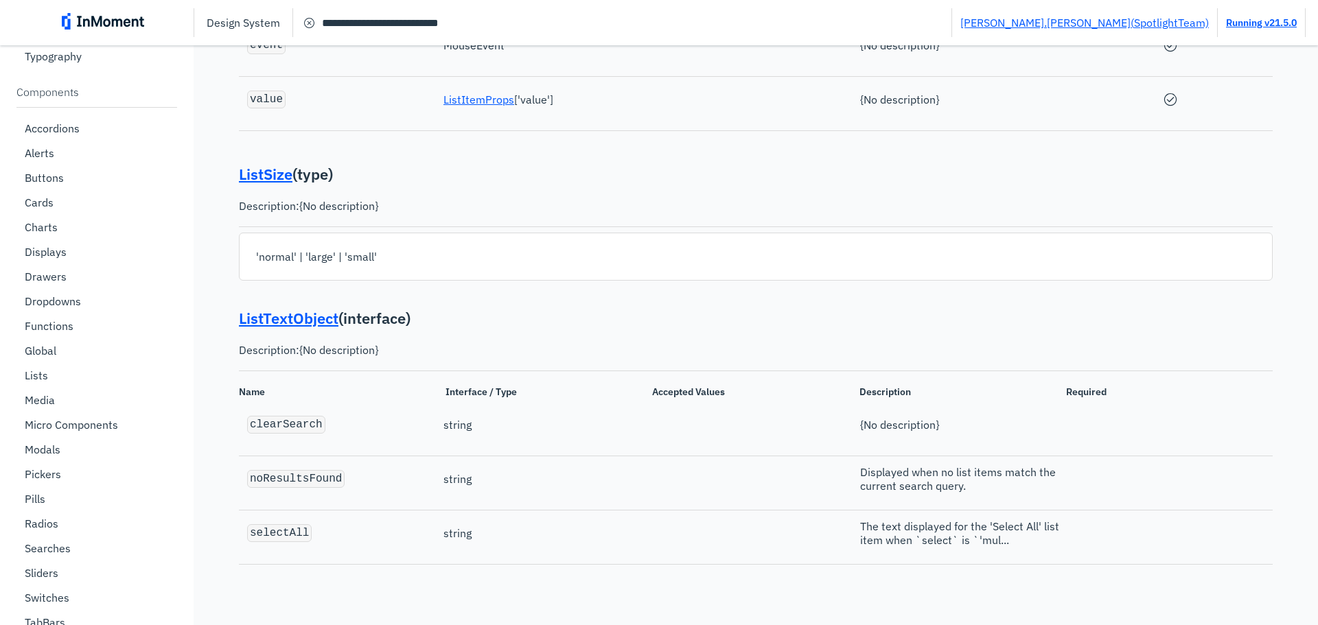
scroll to position [362, 0]
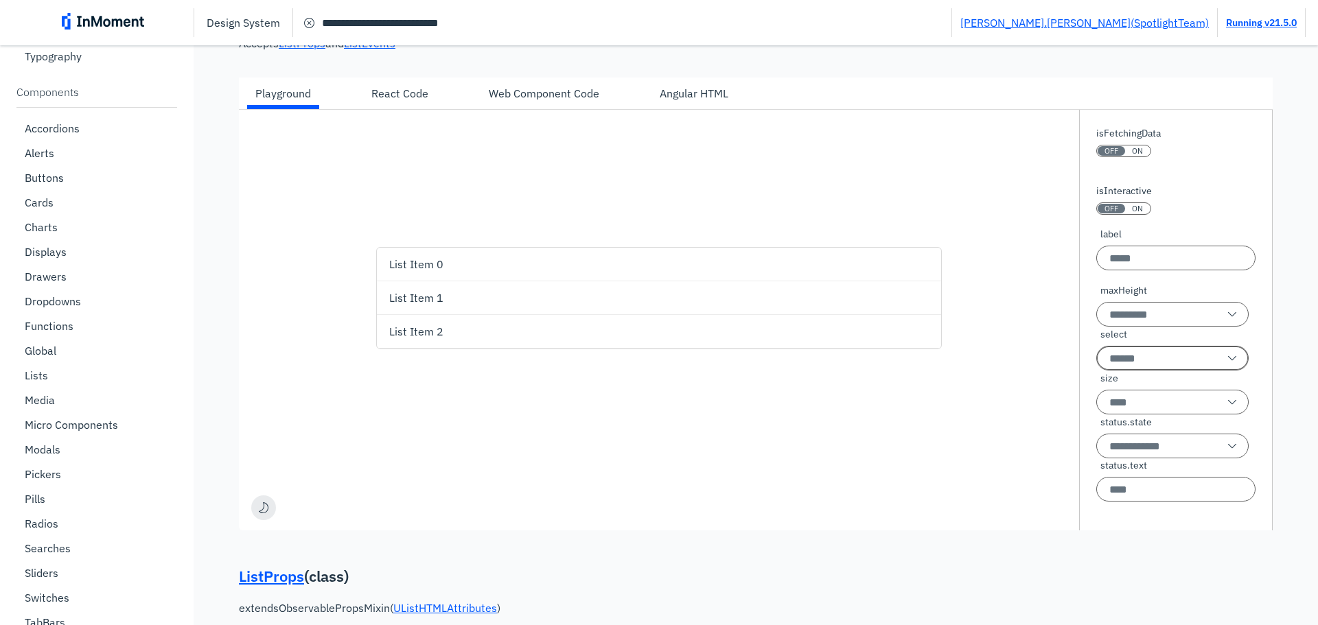
click at [1097, 358] on input "select" at bounding box center [1172, 358] width 152 height 25
click at [1097, 429] on div "single" at bounding box center [1117, 425] width 38 height 16
click at [588, 329] on div "List Item 2" at bounding box center [661, 331] width 544 height 33
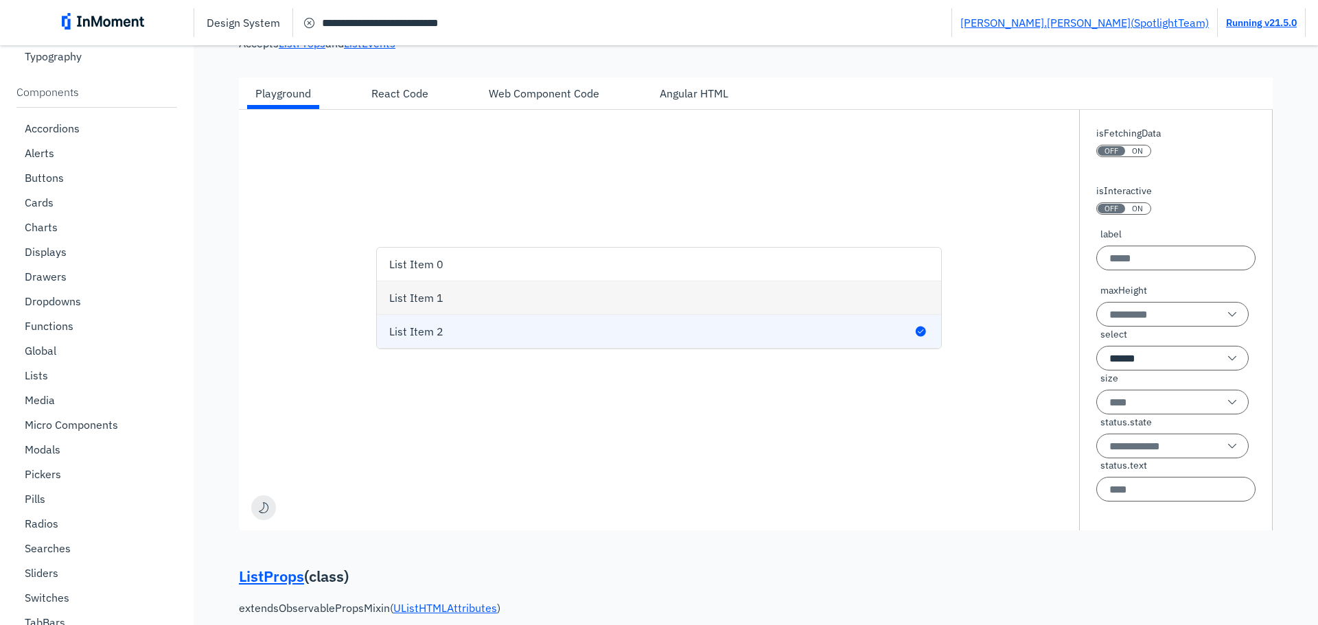
click at [581, 303] on div "List Item 1" at bounding box center [661, 297] width 544 height 33
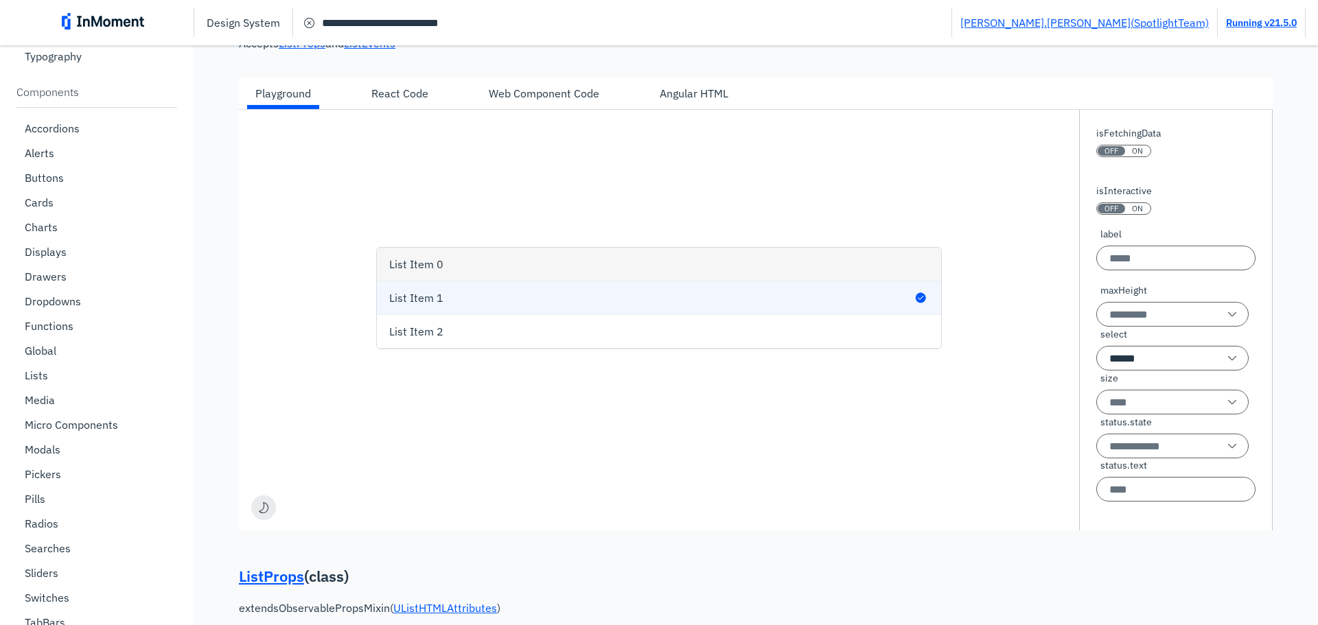
click at [623, 254] on div "List Item 0" at bounding box center [661, 264] width 544 height 33
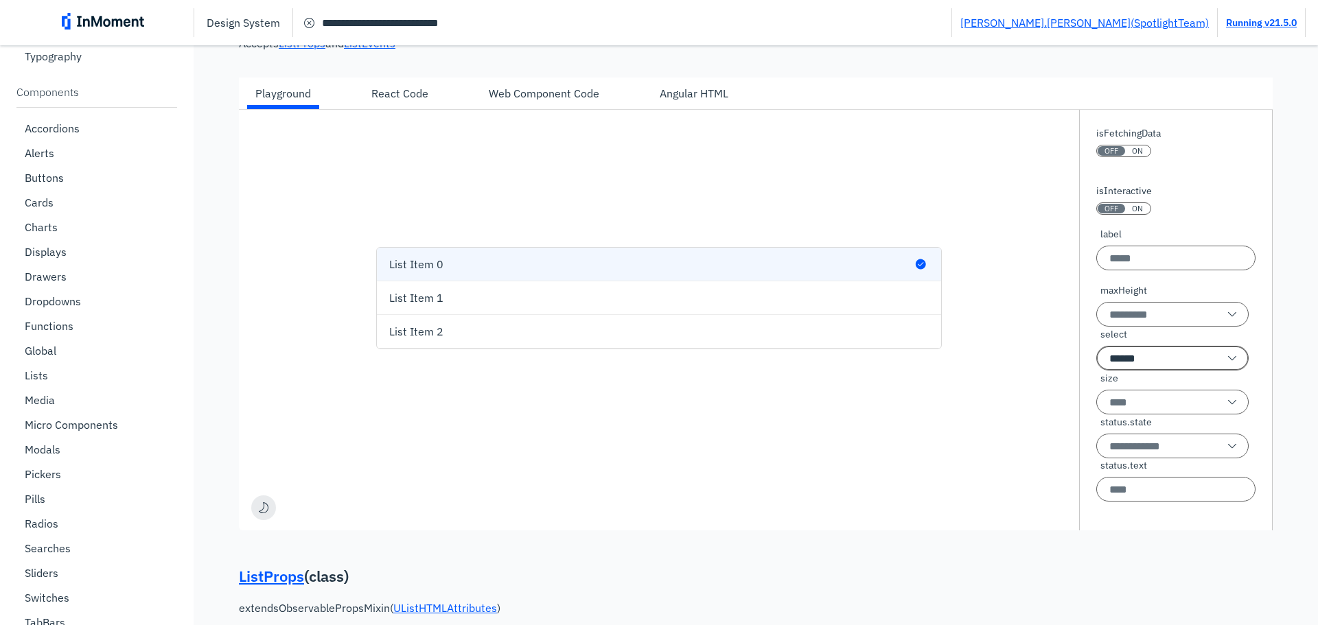
click at [1097, 358] on input "******" at bounding box center [1172, 358] width 152 height 25
click at [1097, 462] on div "multi" at bounding box center [1160, 459] width 148 height 33
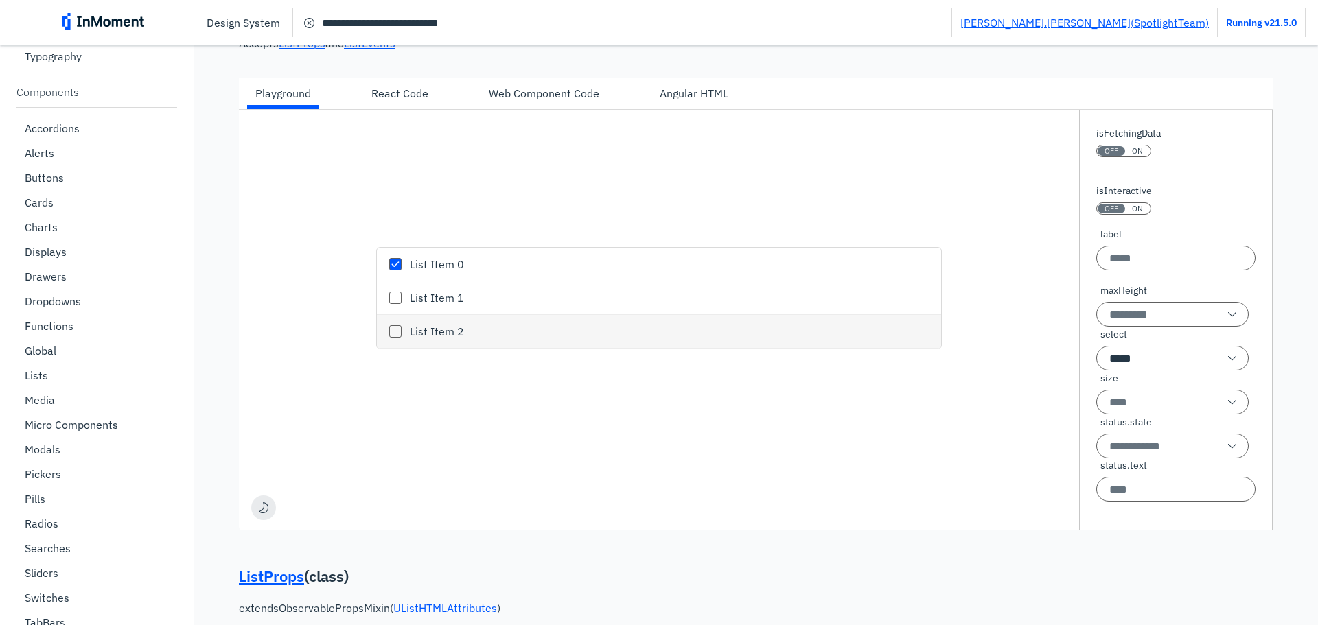
click at [894, 336] on div "List Item 2" at bounding box center [671, 331] width 523 height 33
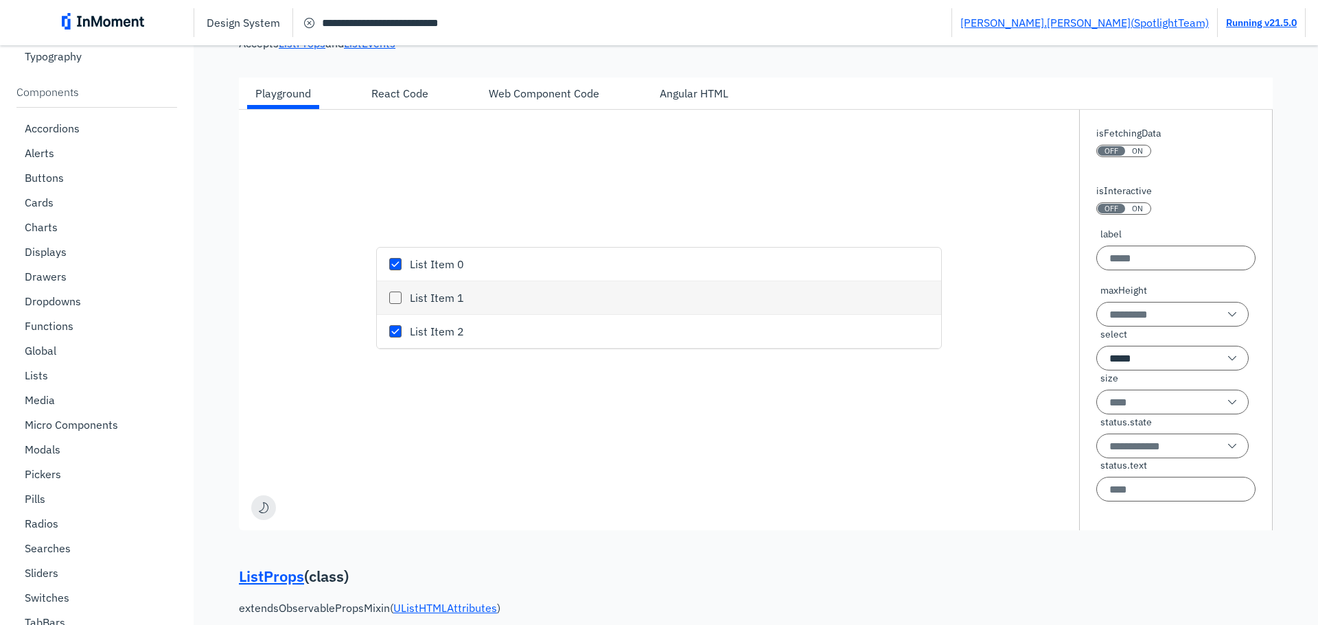
click at [865, 296] on div "List Item 1" at bounding box center [671, 297] width 523 height 33
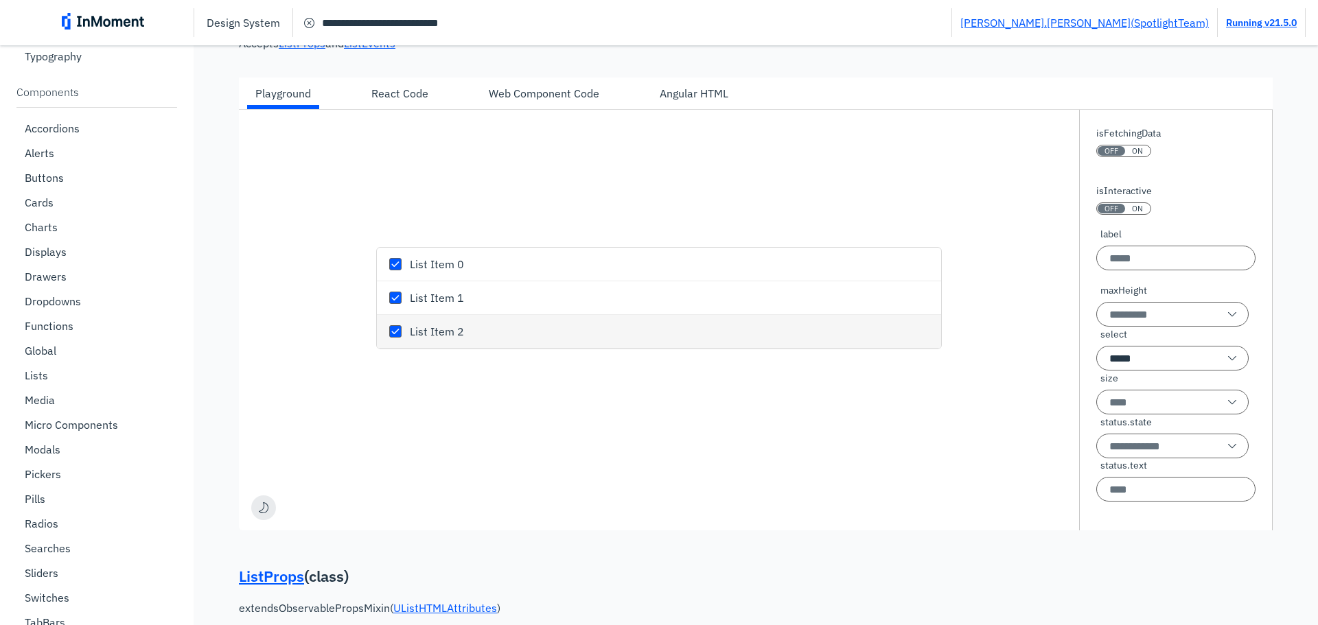
click at [817, 322] on div "List Item 2" at bounding box center [671, 331] width 523 height 33
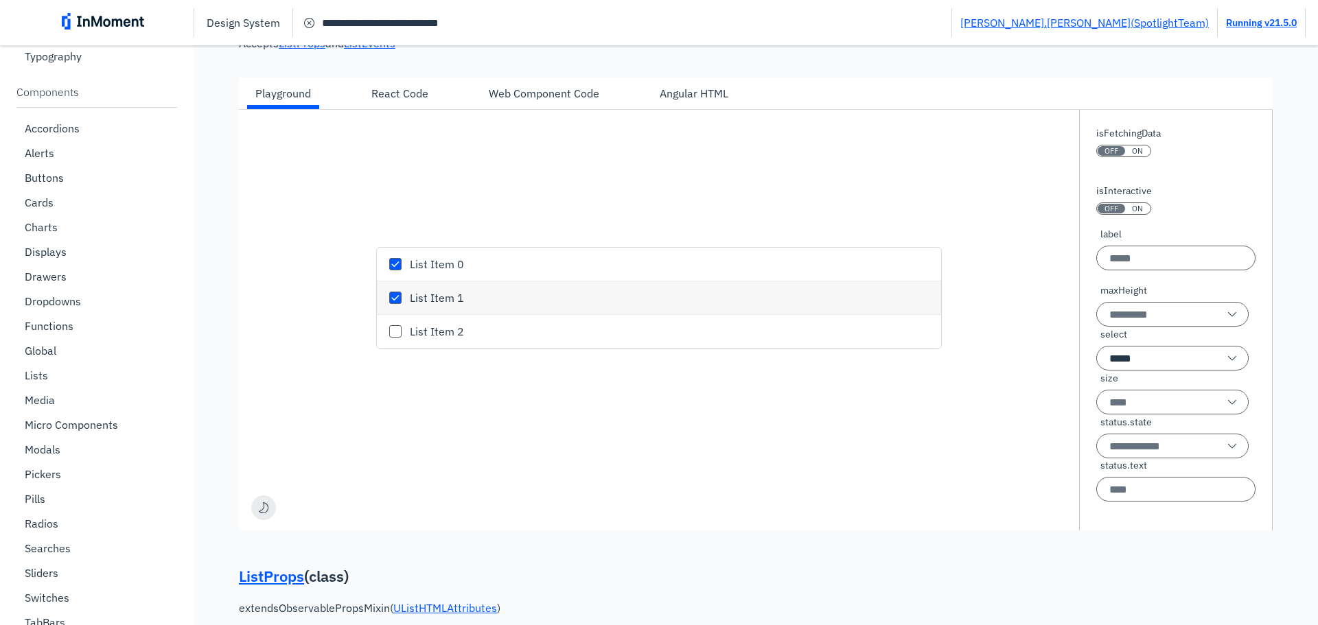
click at [786, 292] on div "List Item 1" at bounding box center [671, 297] width 523 height 33
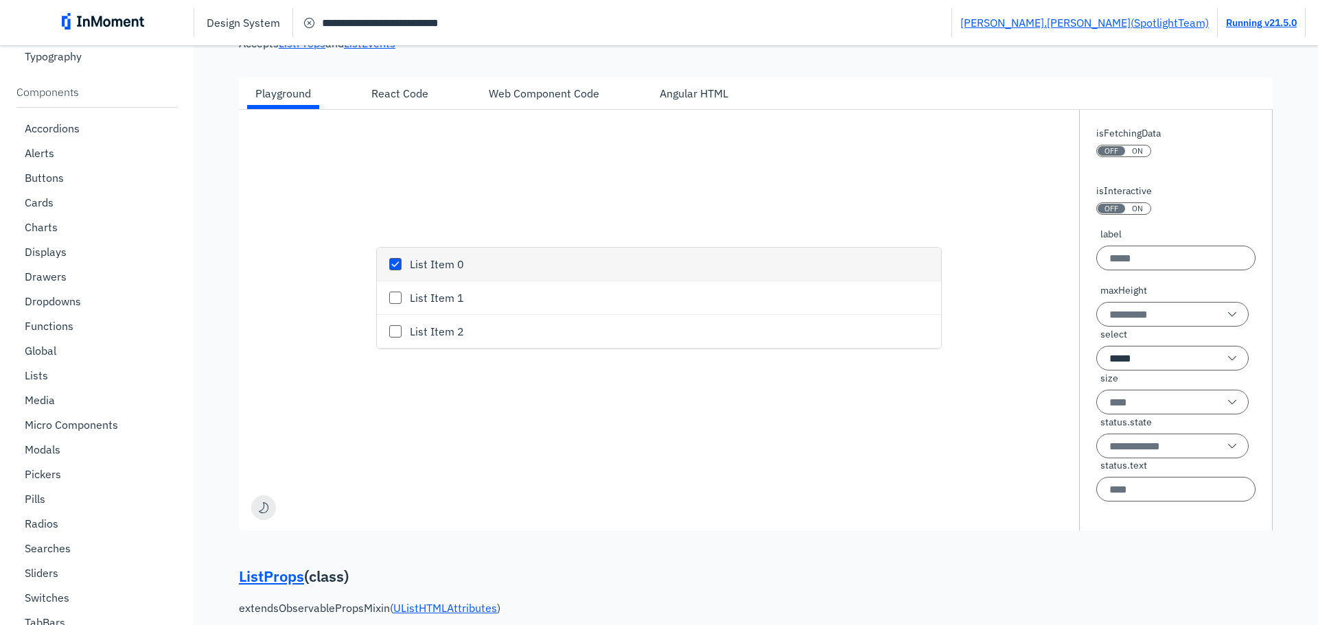
click at [787, 270] on div "List Item 0" at bounding box center [671, 264] width 523 height 33
click at [1097, 351] on input "*****" at bounding box center [1172, 358] width 152 height 25
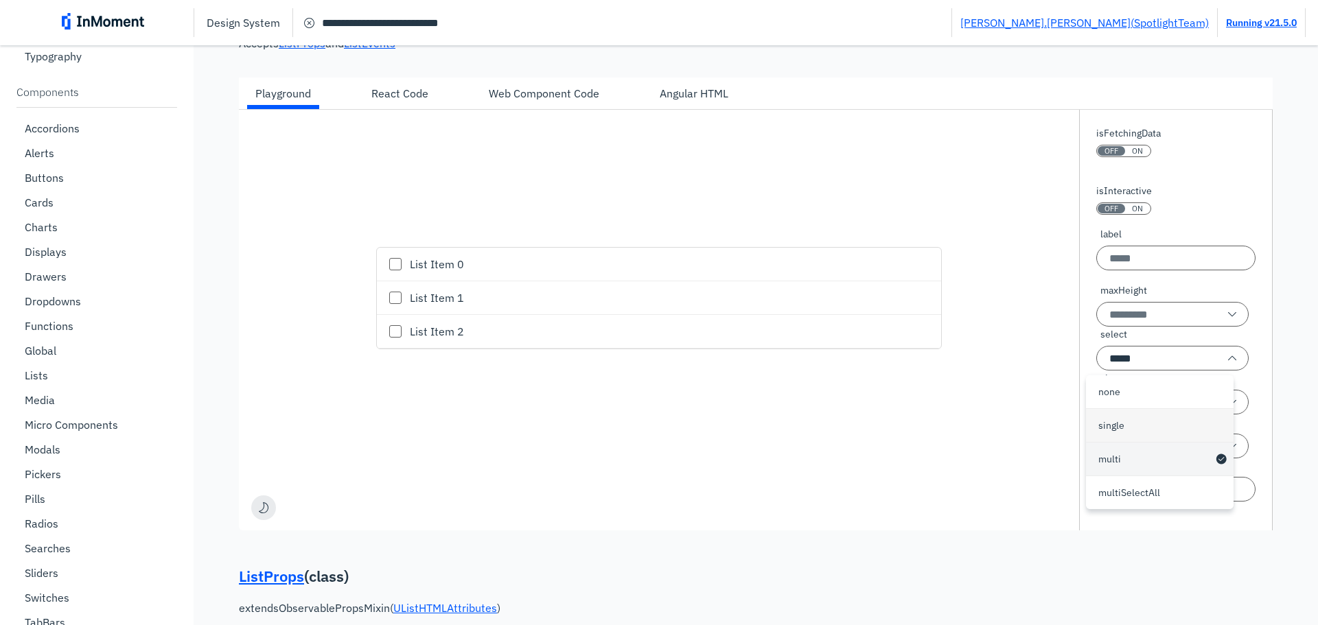
click at [1097, 423] on div "single" at bounding box center [1117, 425] width 38 height 16
type input "******"
click at [942, 406] on div "List Item 0 List Item 1 List Item 2" at bounding box center [659, 298] width 840 height 377
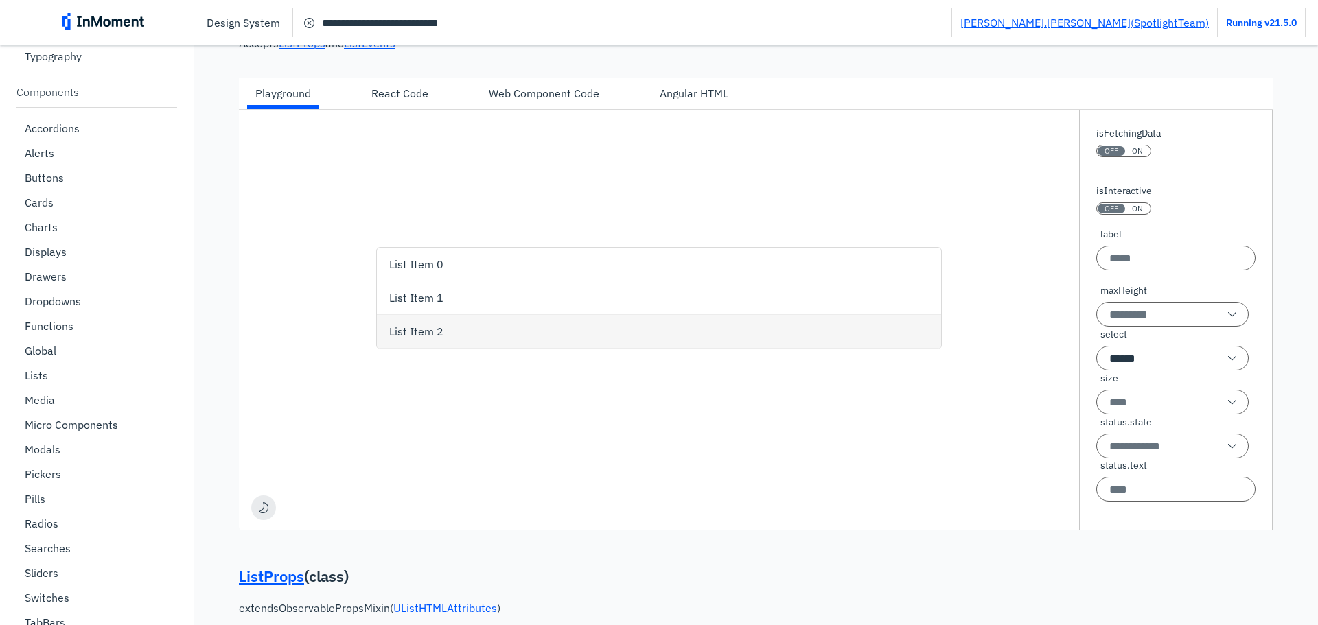
click at [734, 324] on div "List Item 2" at bounding box center [661, 331] width 544 height 33
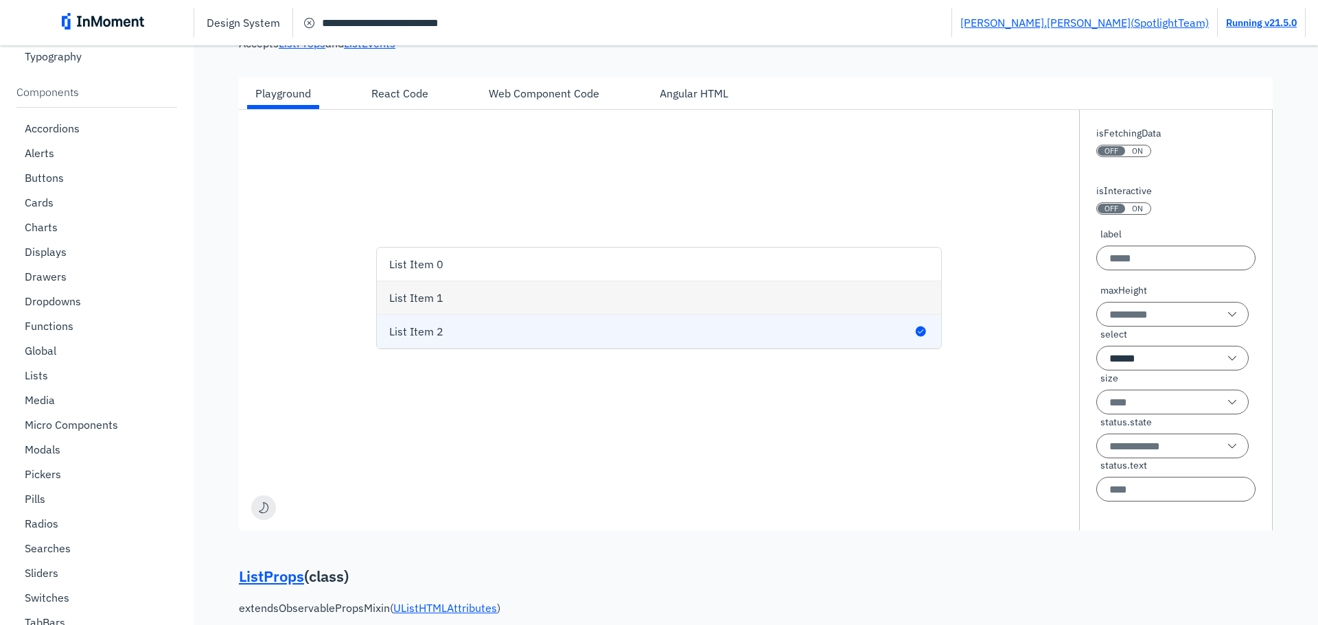
click at [635, 283] on div "List Item 1" at bounding box center [661, 297] width 544 height 33
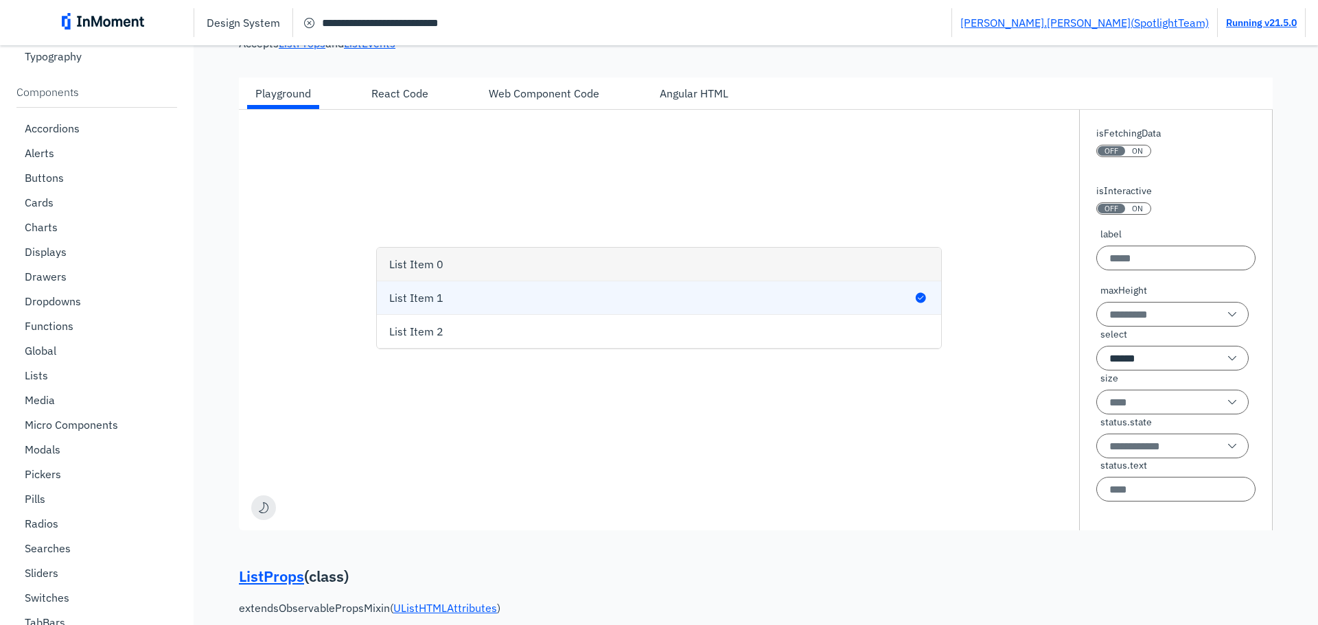
click at [643, 259] on div "List Item 0" at bounding box center [661, 264] width 544 height 33
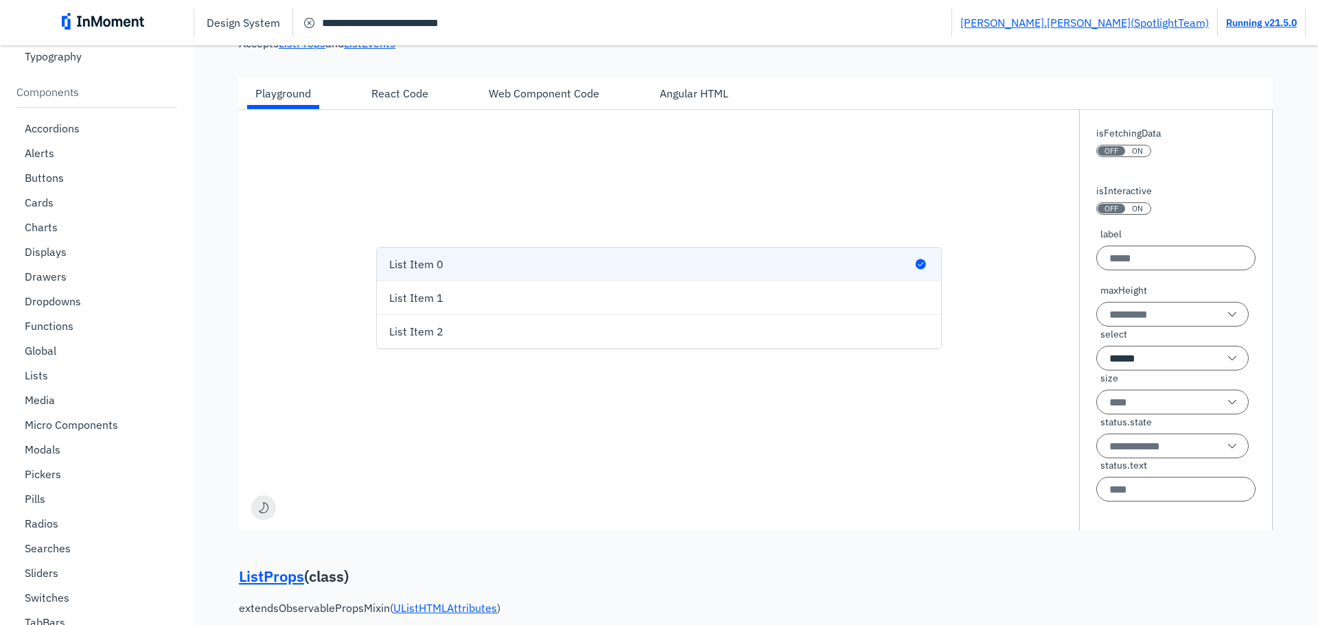
click at [675, 368] on div "List Item 0 List Item 1 List Item 2" at bounding box center [659, 298] width 840 height 377
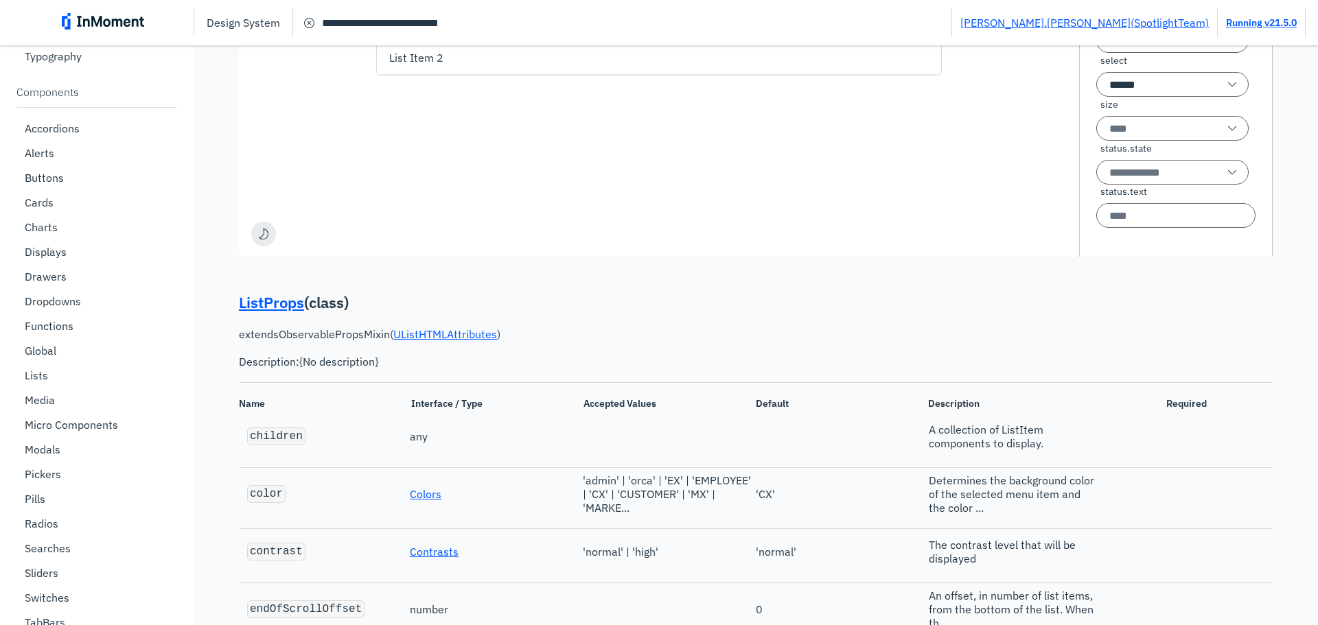
scroll to position [636, 0]
click at [546, 310] on p "ListProps ( class )" at bounding box center [756, 302] width 1034 height 21
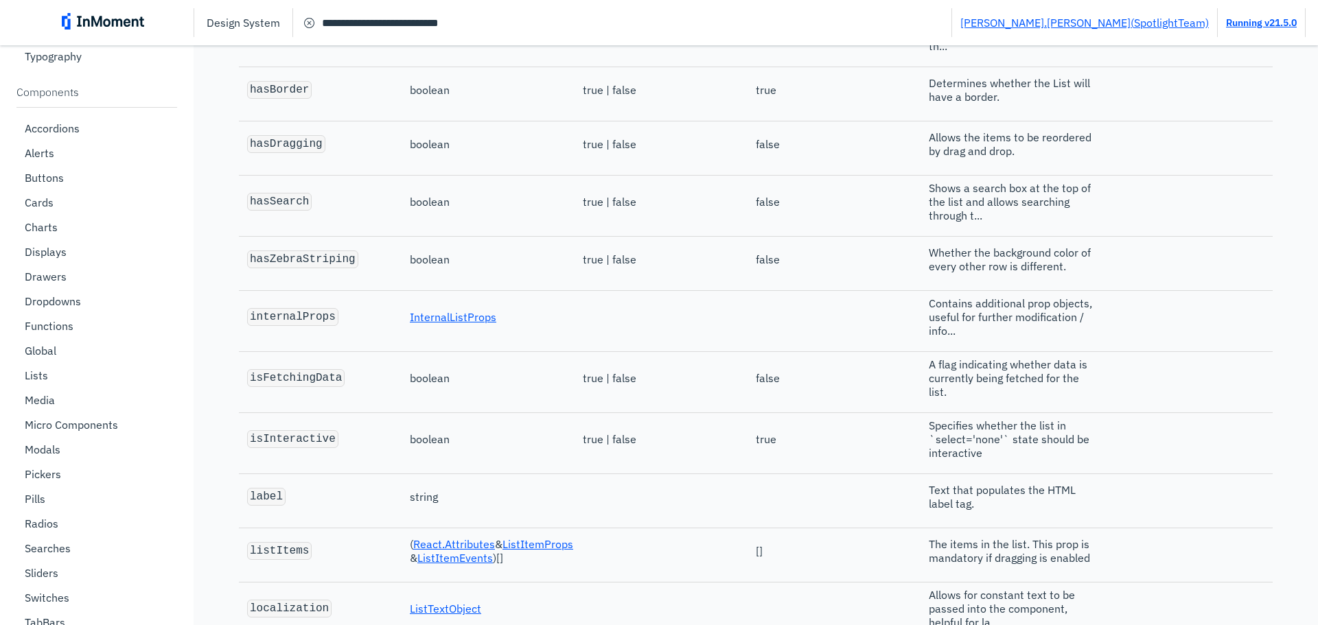
scroll to position [1693, 0]
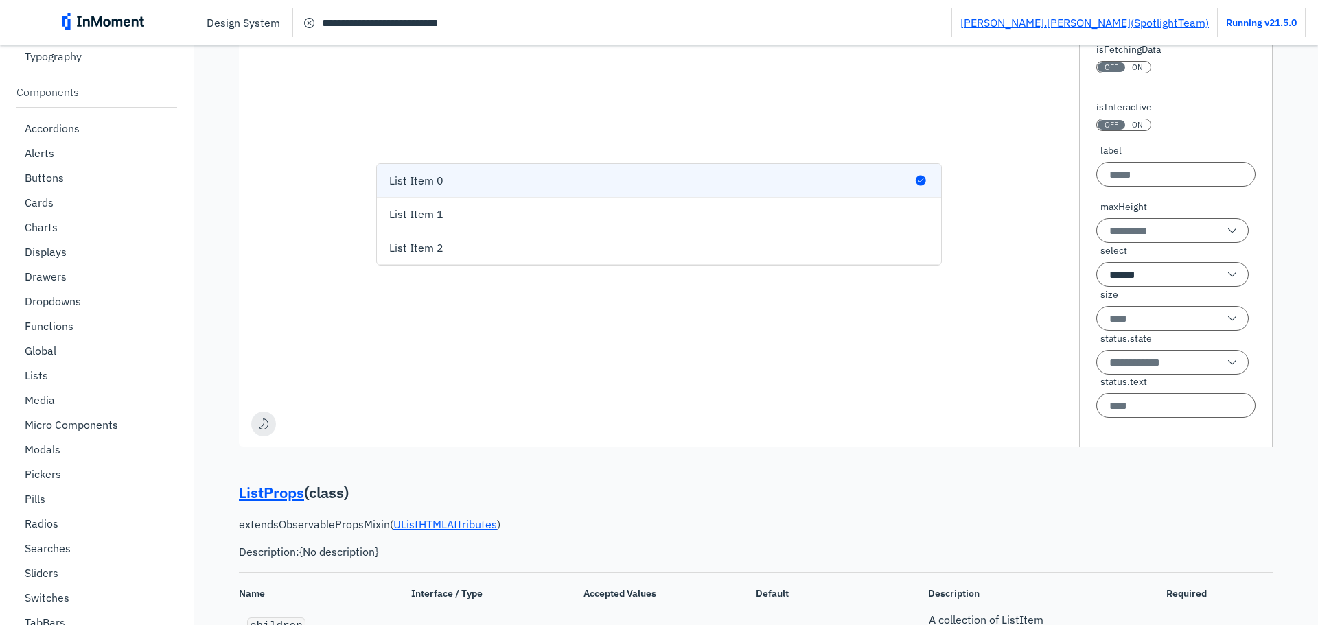
scroll to position [0, 0]
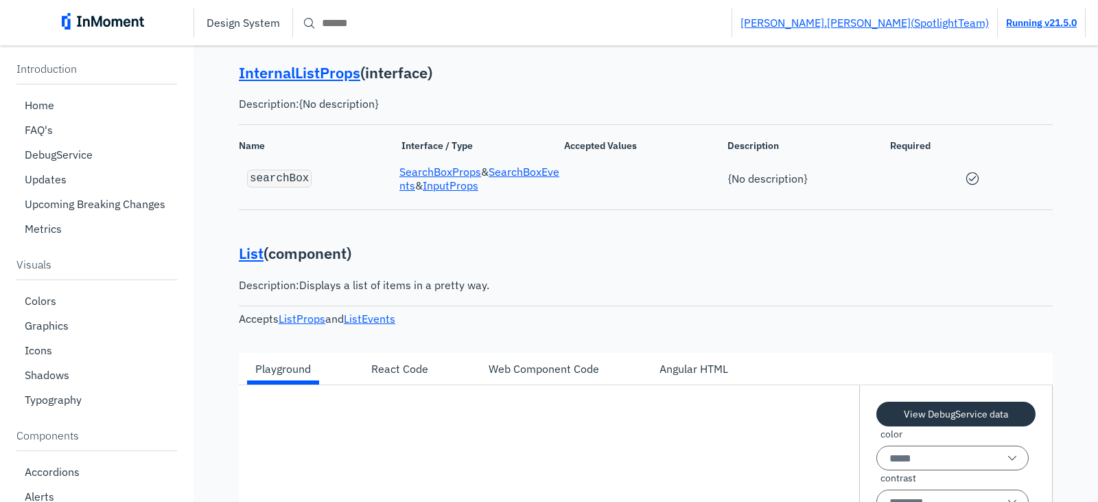
scroll to position [90, 0]
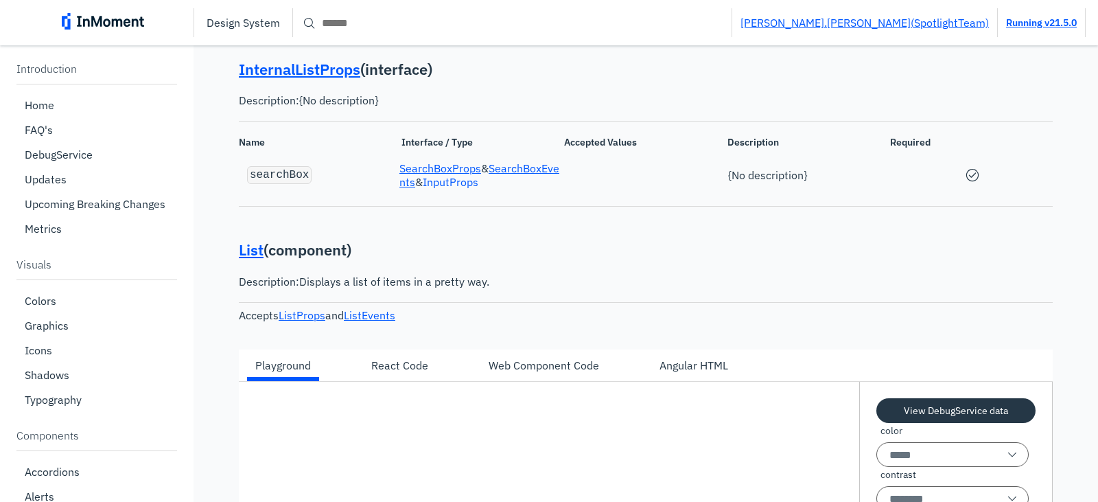
click at [478, 182] on link "InputProps" at bounding box center [451, 182] width 56 height 14
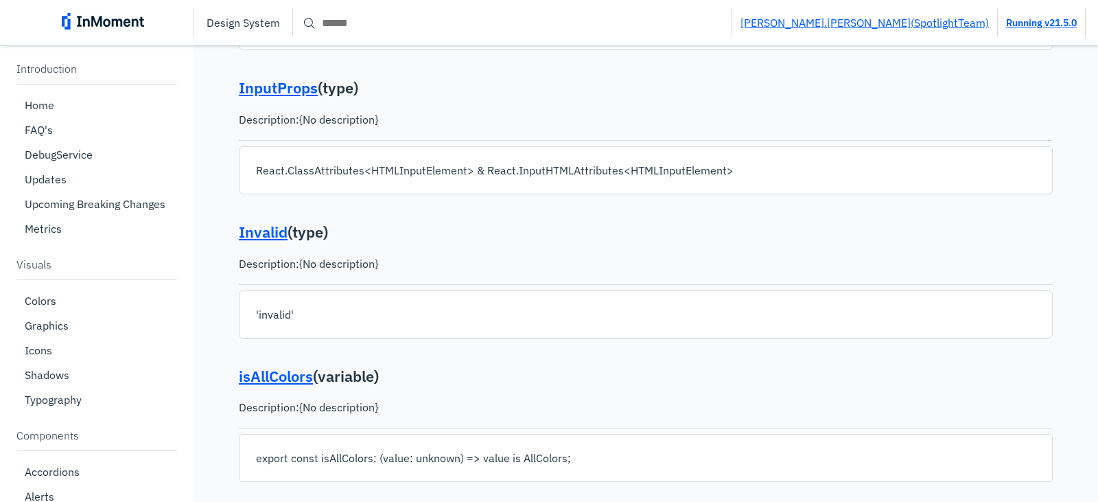
scroll to position [4067, 0]
